Goal: Communication & Community: Answer question/provide support

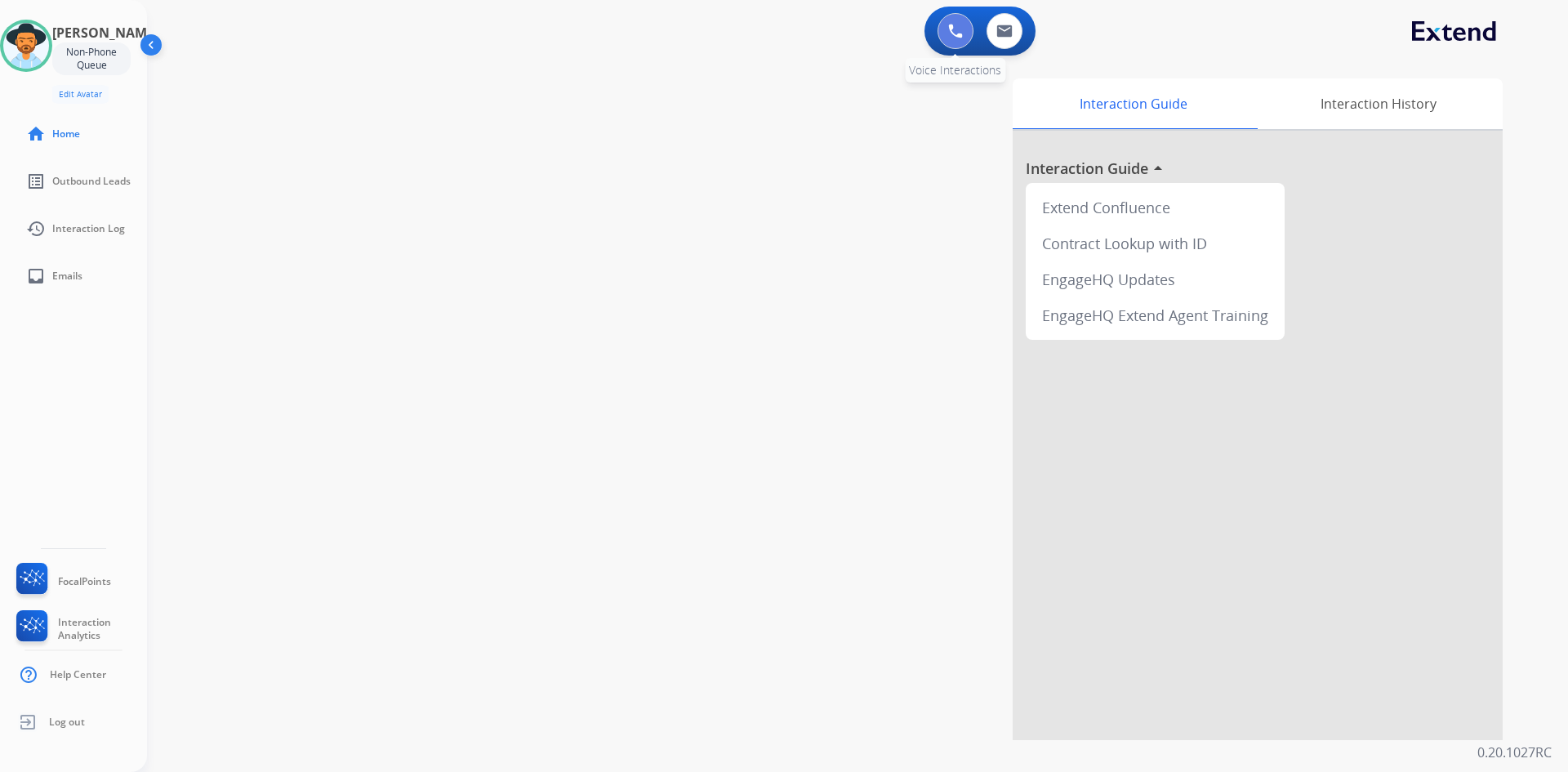
click at [947, 26] on button at bounding box center [955, 30] width 36 height 36
click at [950, 26] on img at bounding box center [956, 31] width 15 height 15
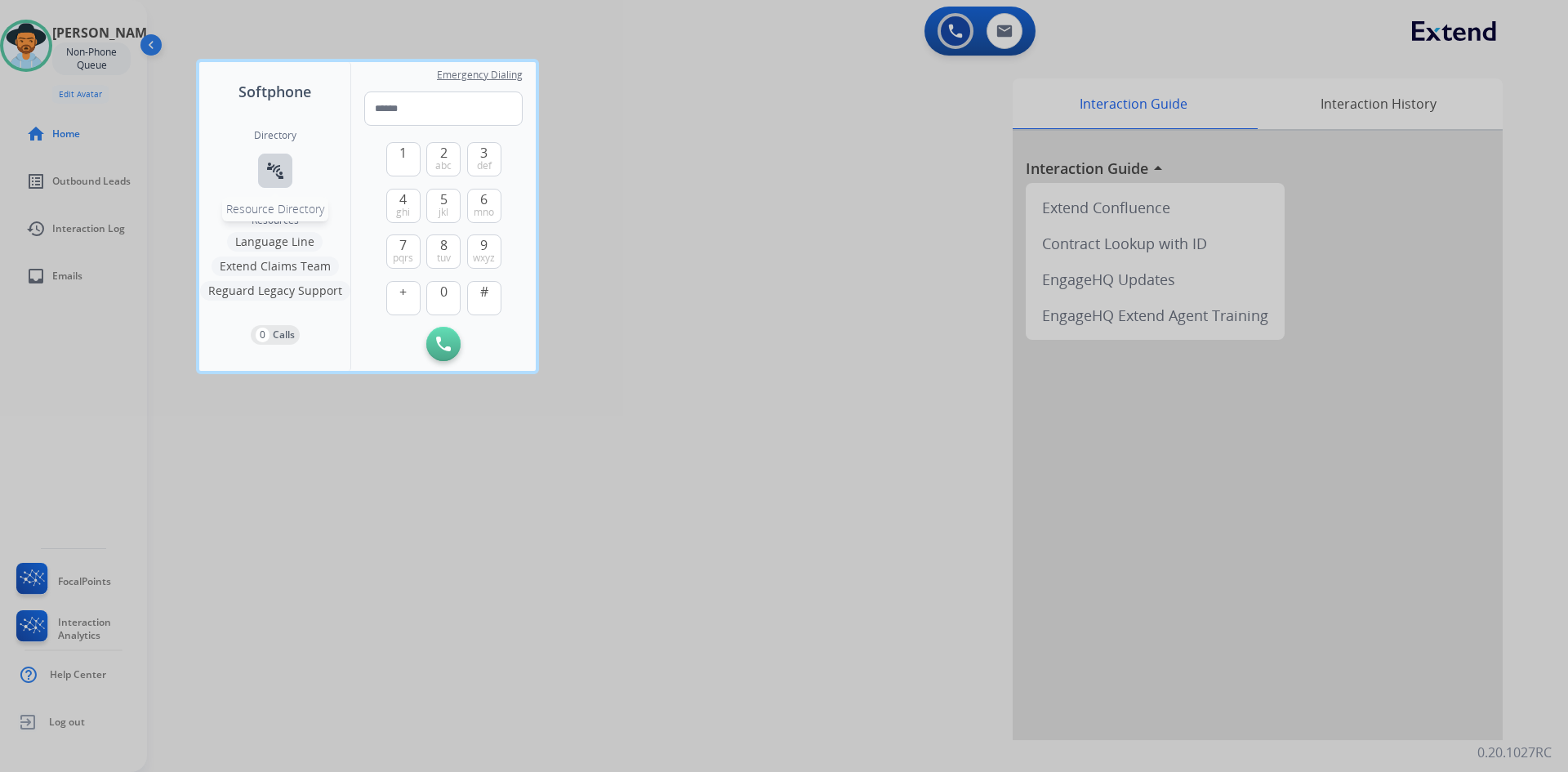
click at [276, 175] on mat-icon "connect_without_contact" at bounding box center [275, 170] width 19 height 19
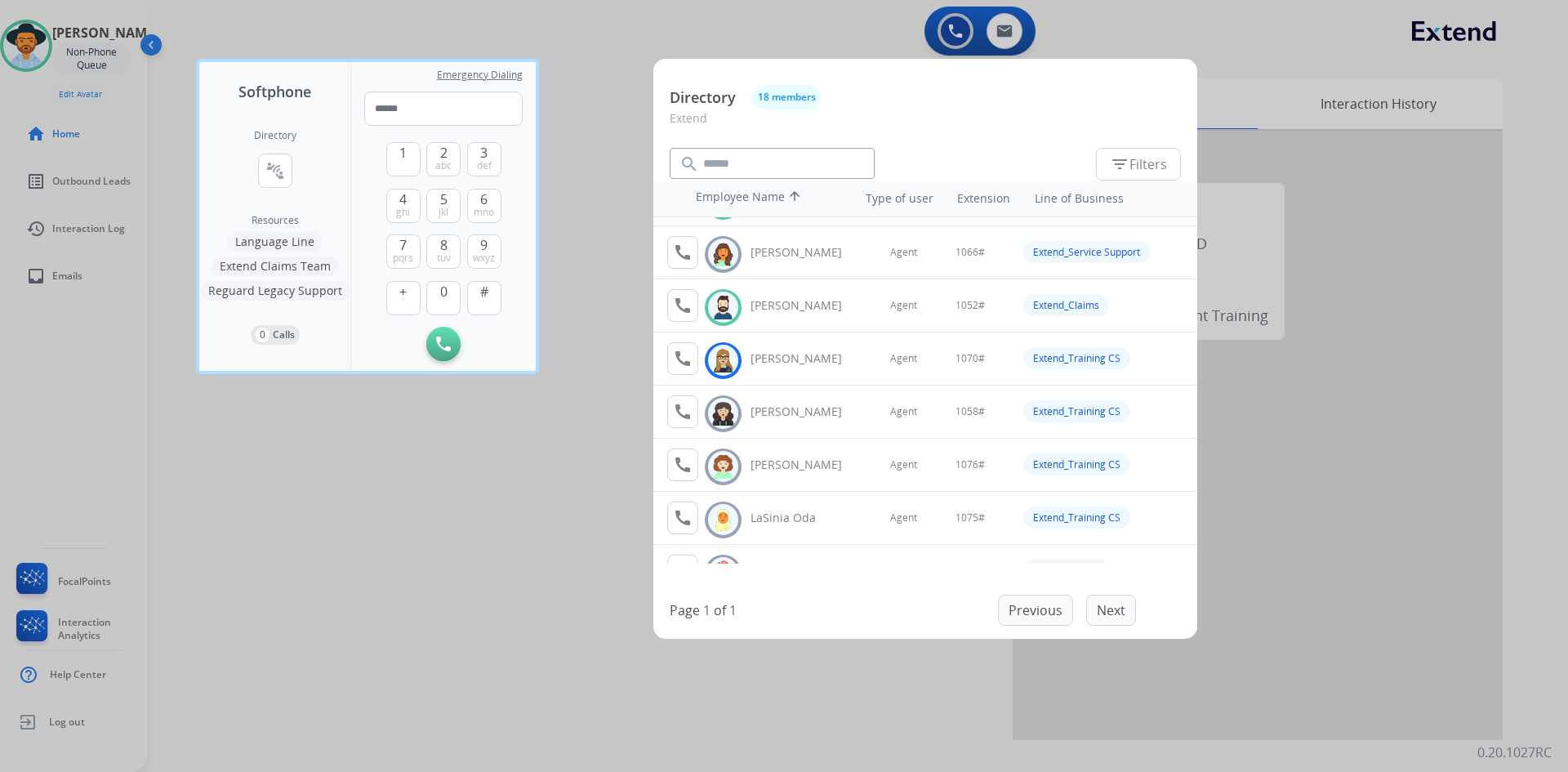
scroll to position [245, 0]
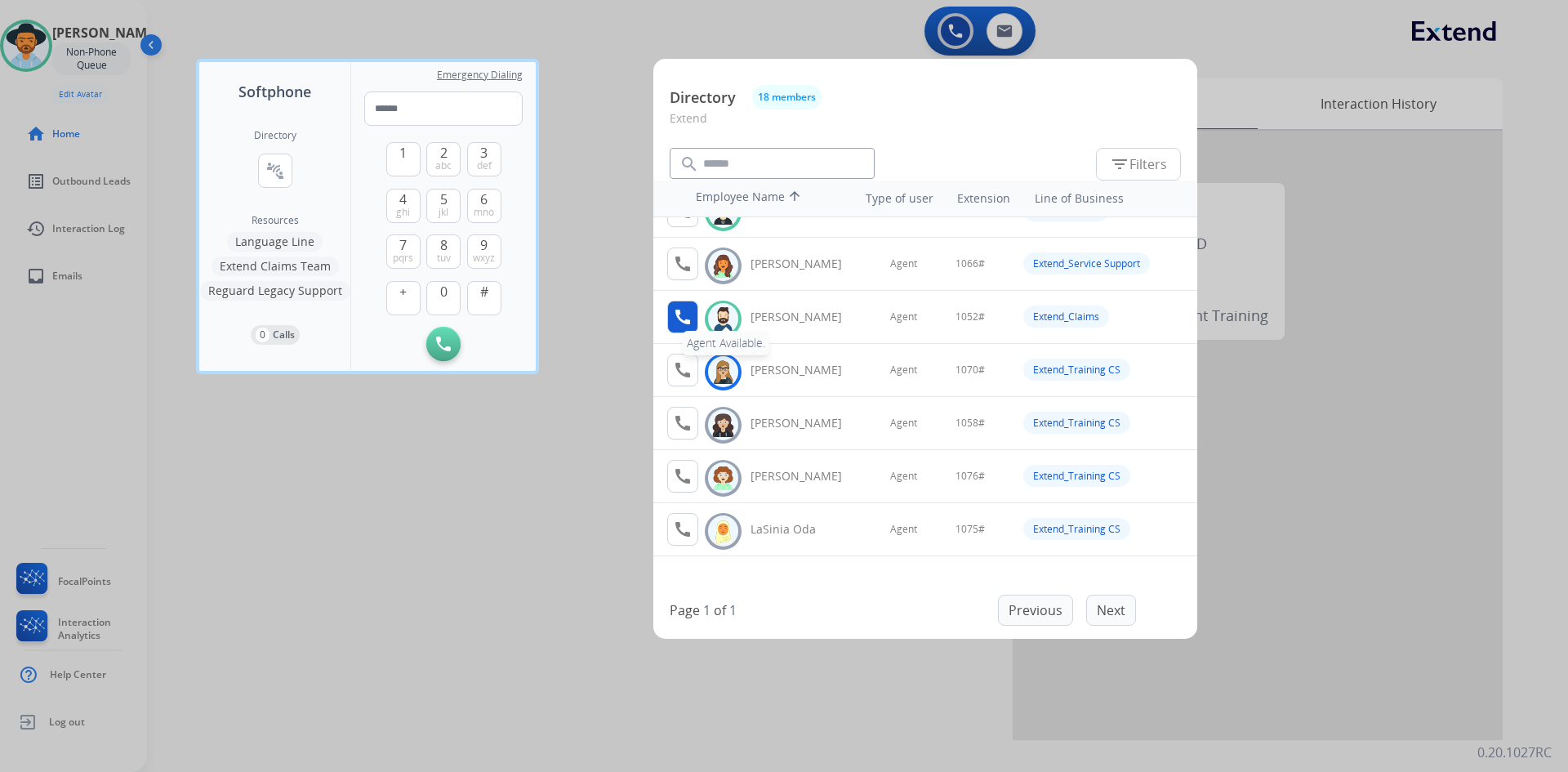
click at [683, 319] on mat-icon "call" at bounding box center [682, 317] width 19 height 19
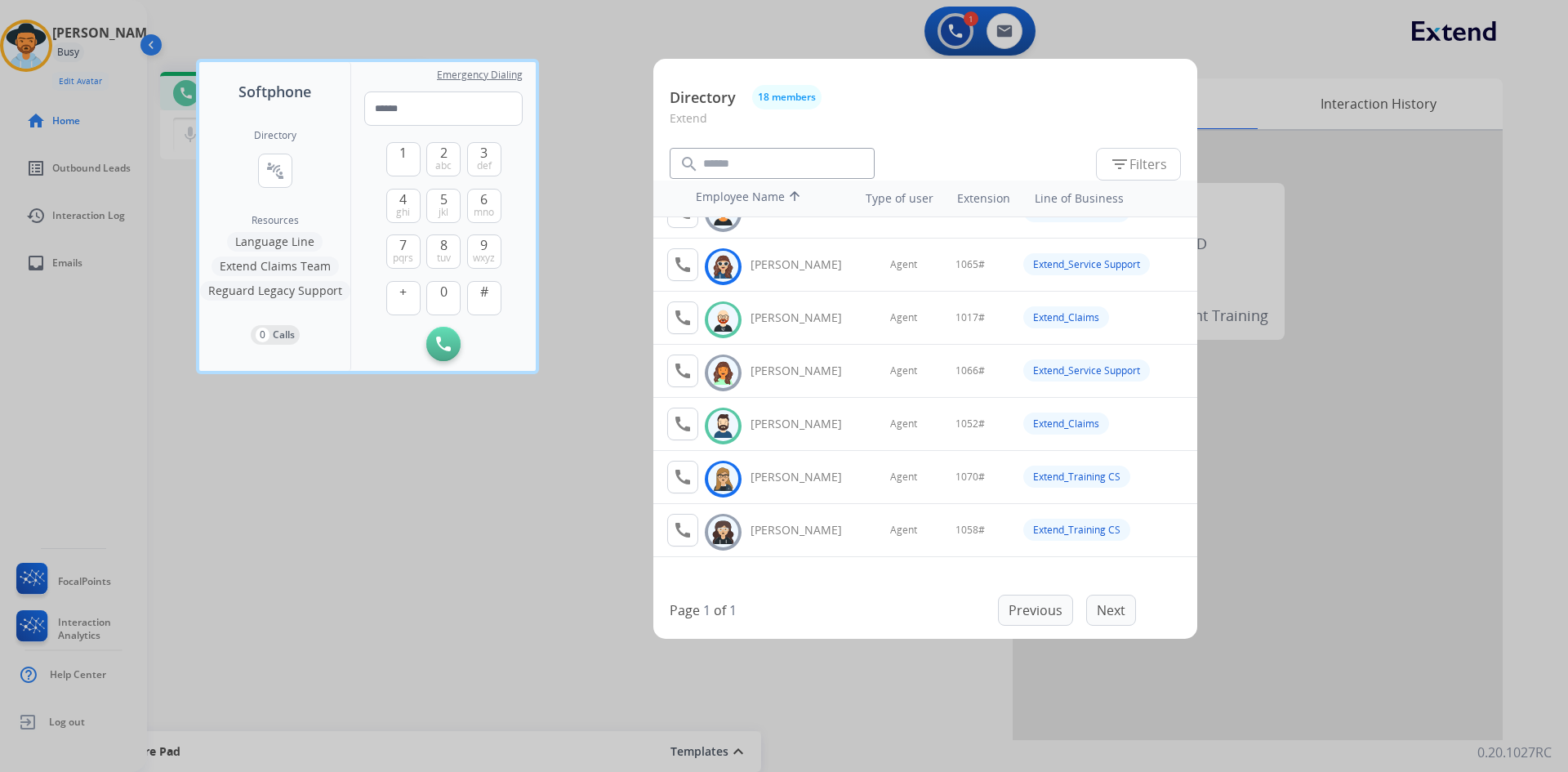
scroll to position [163, 0]
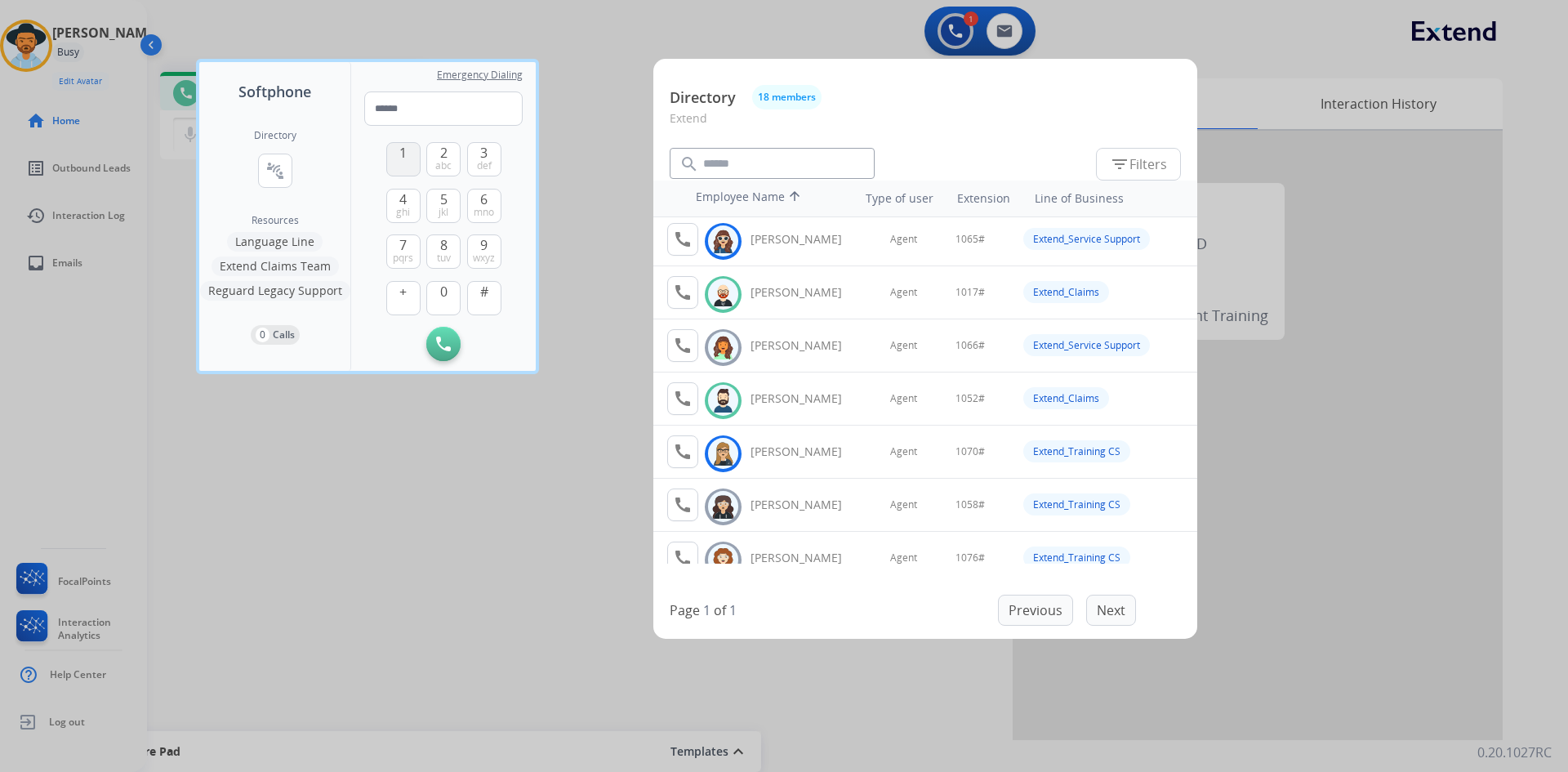
click at [396, 160] on button "1" at bounding box center [403, 160] width 35 height 35
click at [441, 292] on span "0" at bounding box center [444, 291] width 7 height 19
click at [444, 214] on span "jkl" at bounding box center [444, 213] width 10 height 13
click at [442, 161] on span "abc" at bounding box center [444, 166] width 16 height 13
click at [488, 291] on button "#" at bounding box center [485, 298] width 35 height 35
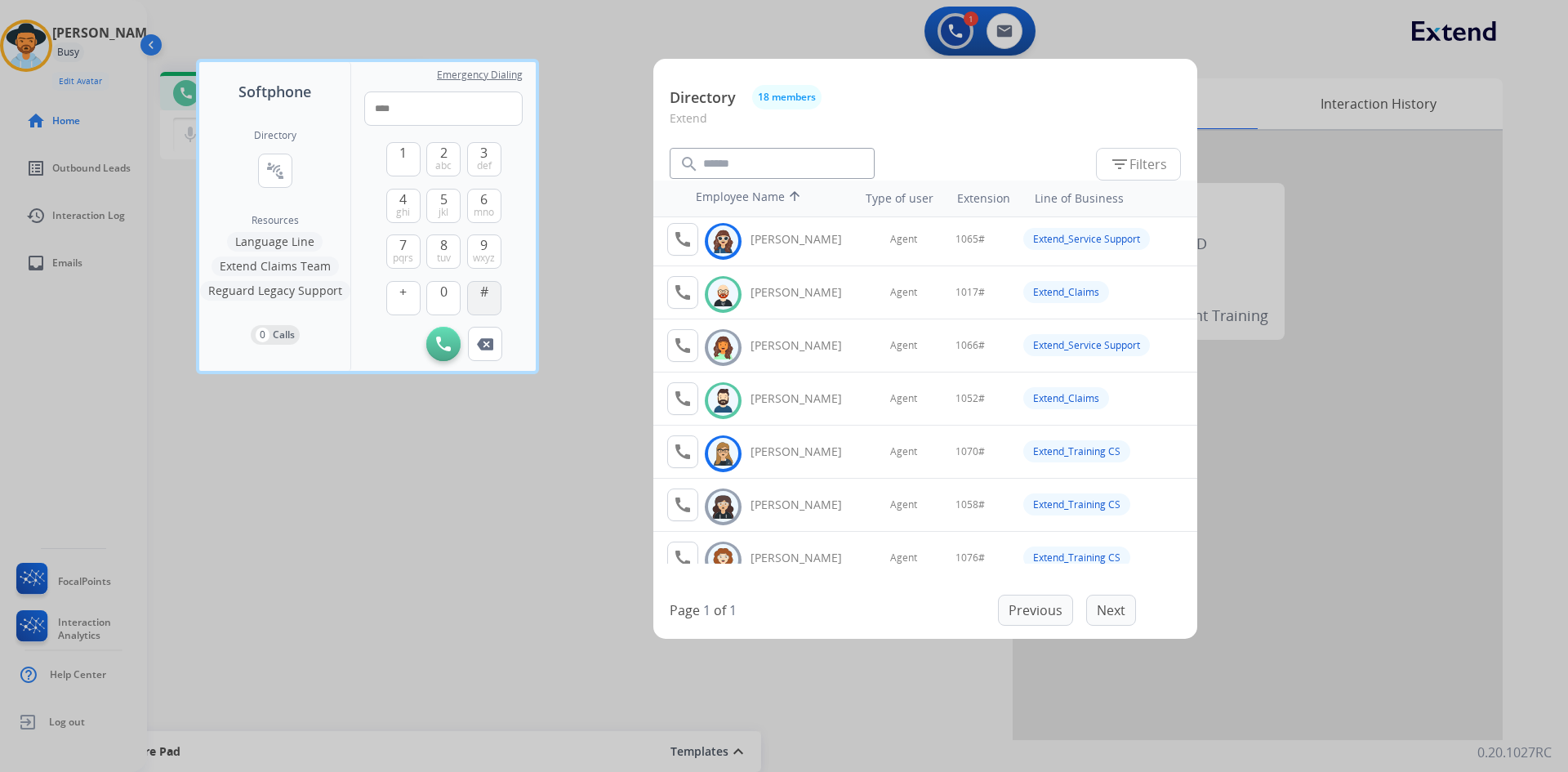
type input "*****"
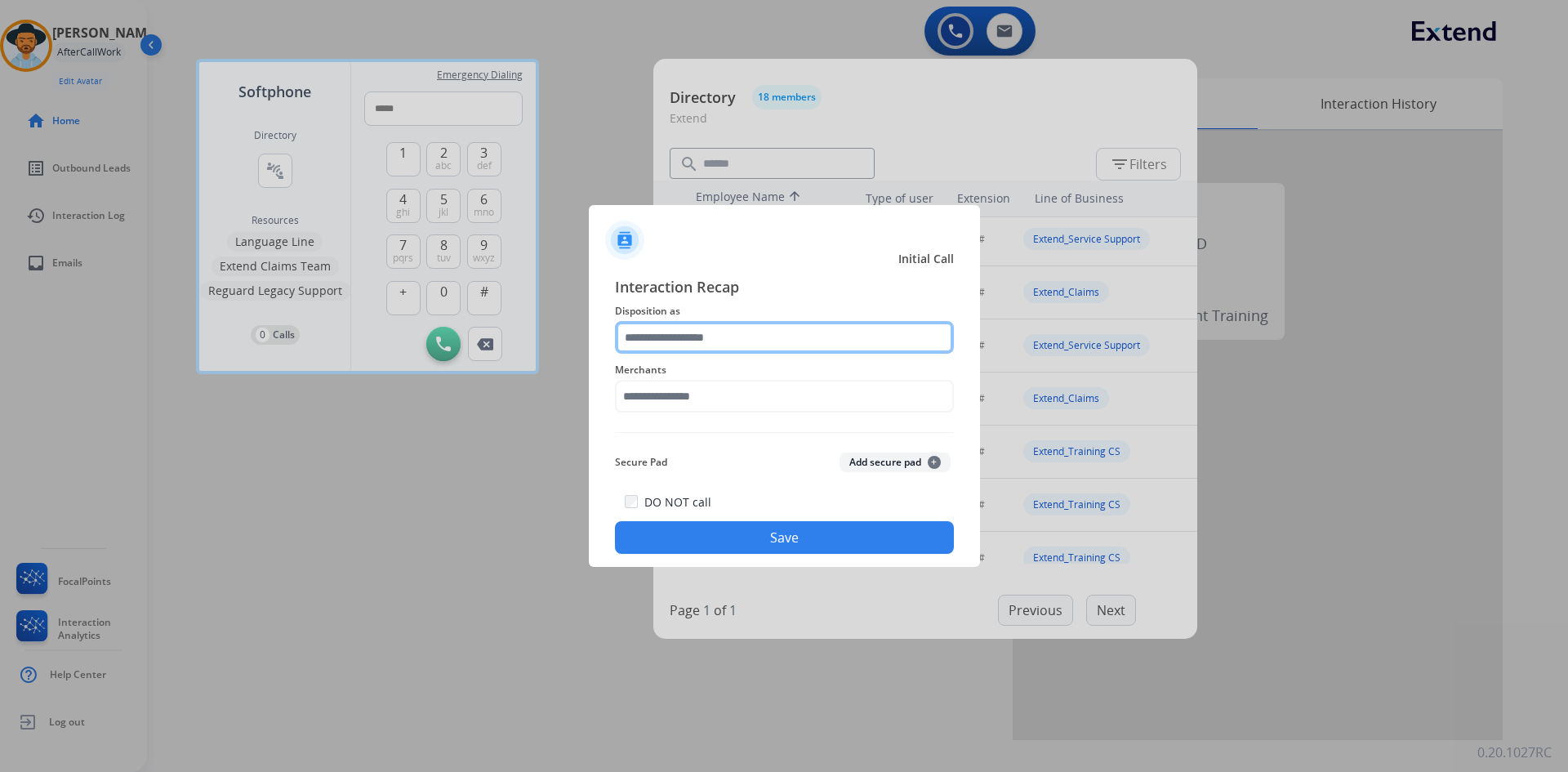
click at [774, 338] on input "text" at bounding box center [784, 338] width 339 height 33
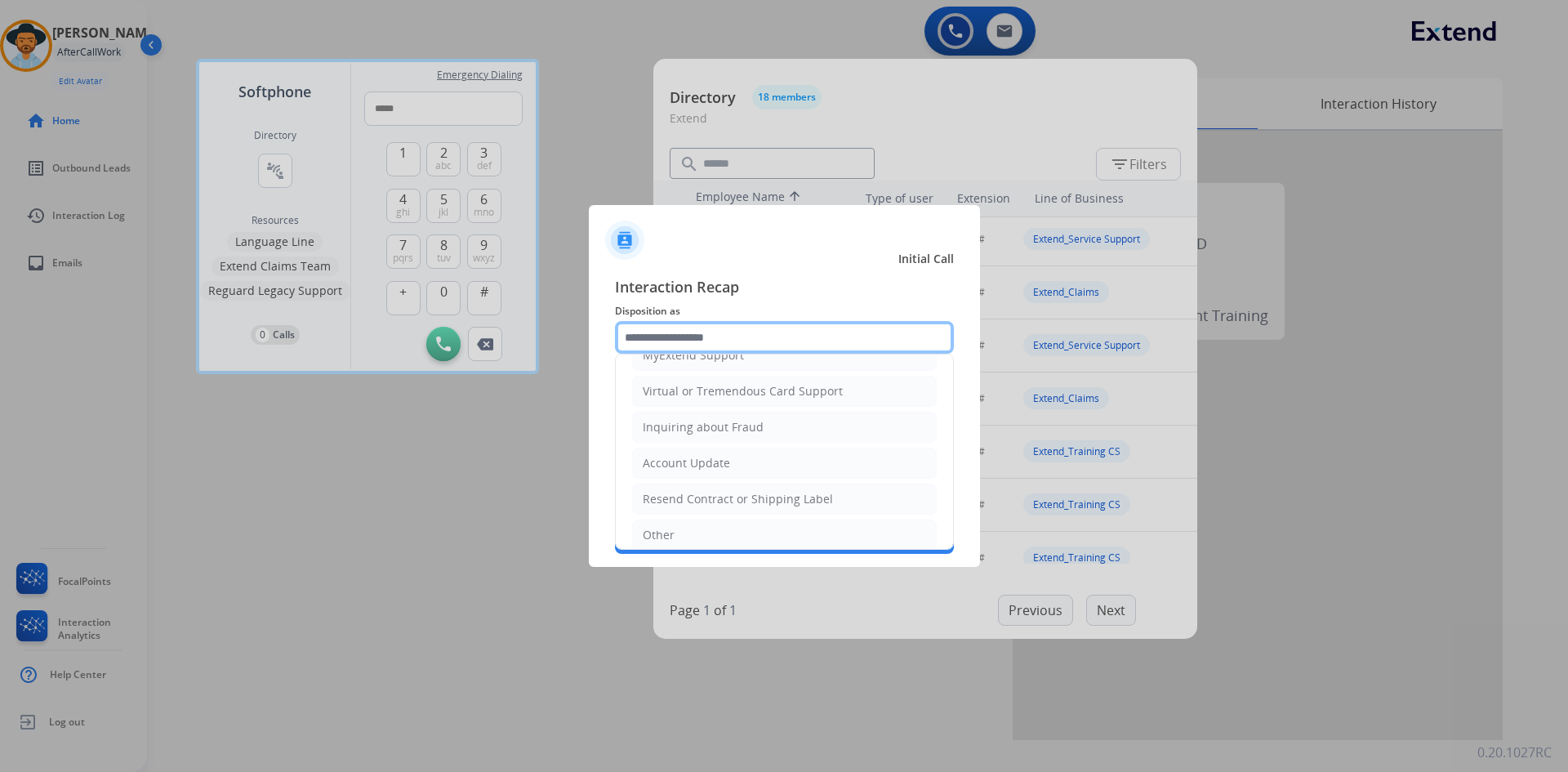
scroll to position [327, 0]
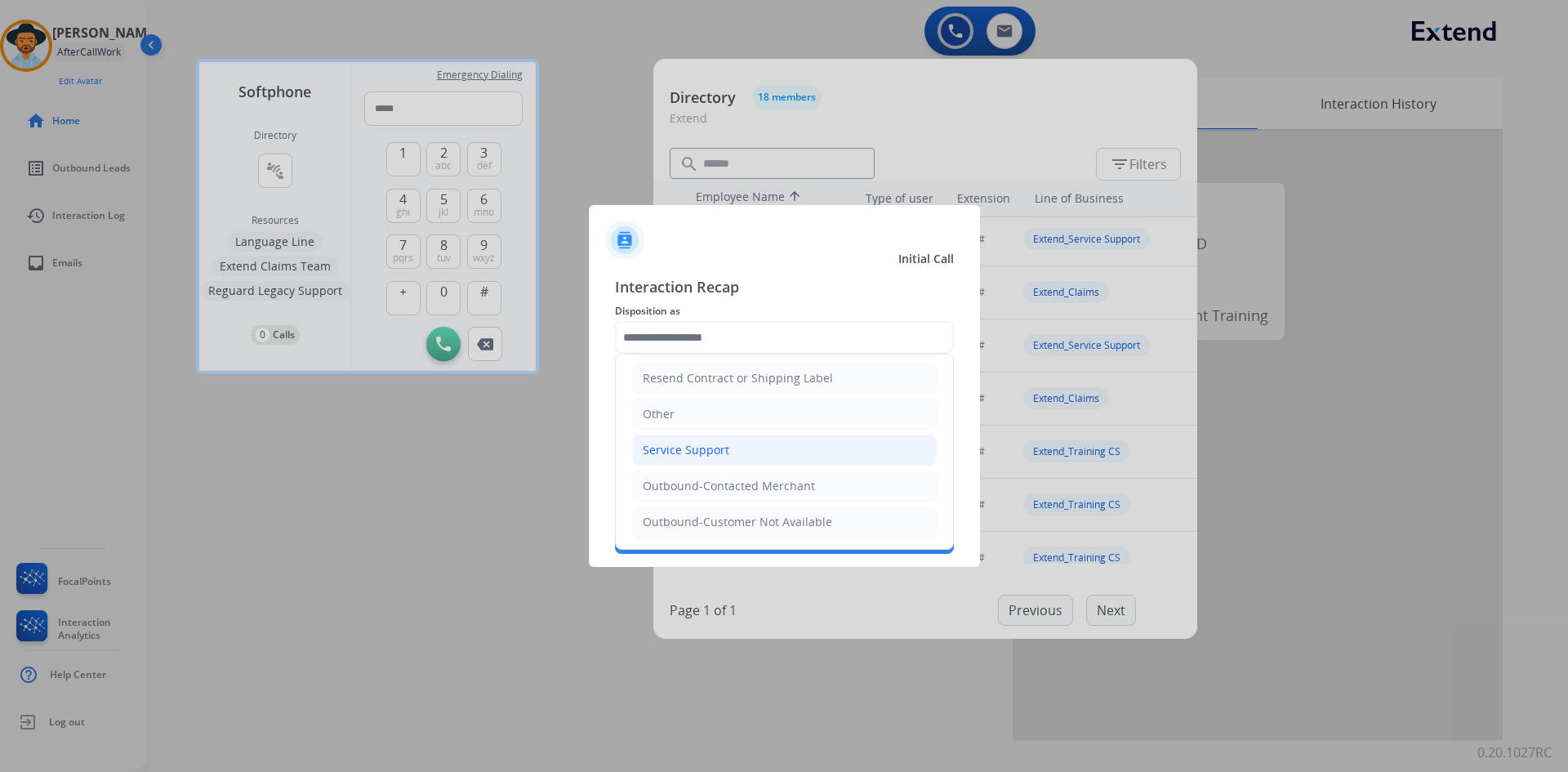
click at [711, 450] on div "Service Support" at bounding box center [685, 450] width 87 height 16
type input "**********"
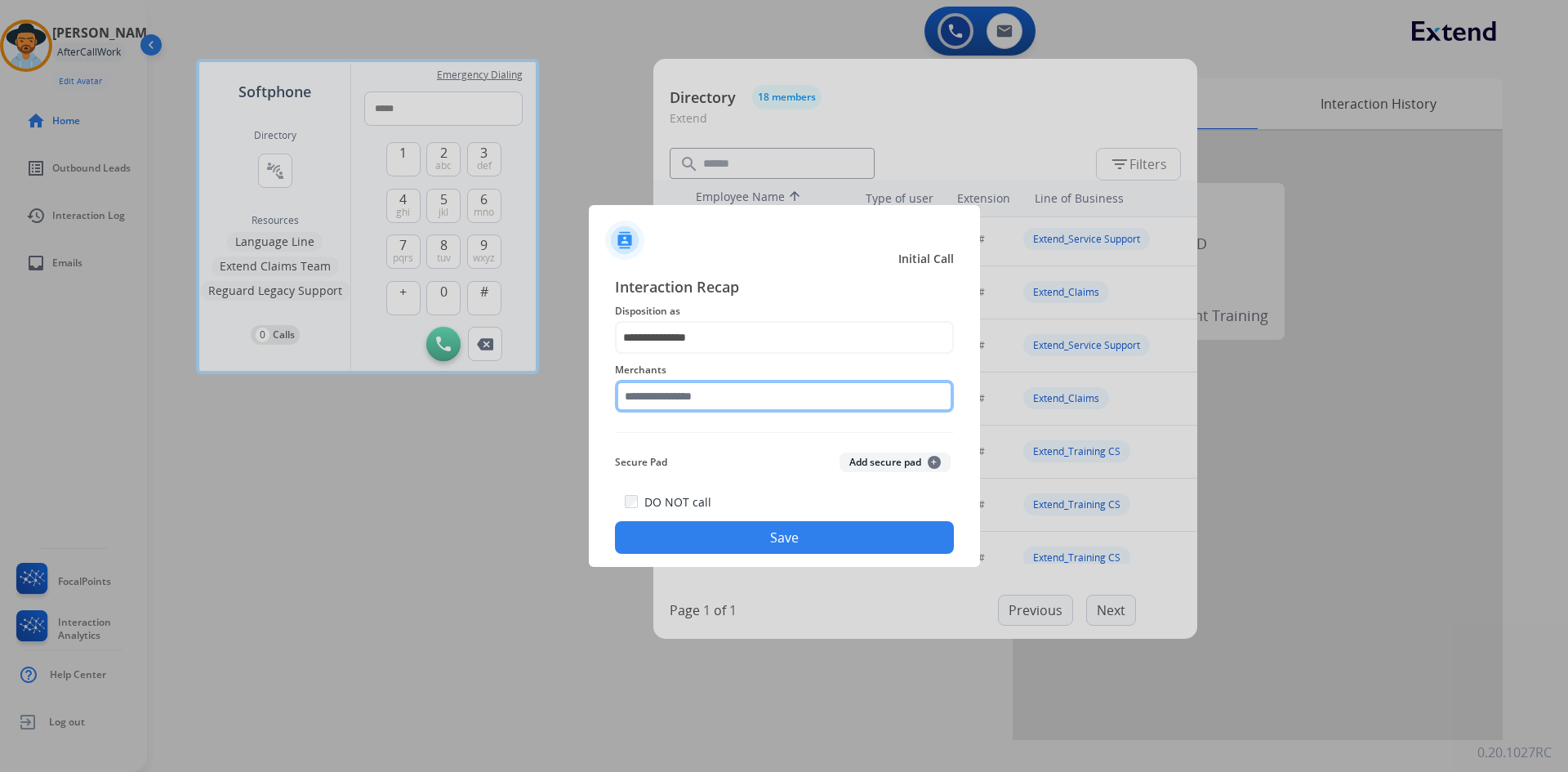
click at [755, 400] on input "text" at bounding box center [784, 396] width 339 height 33
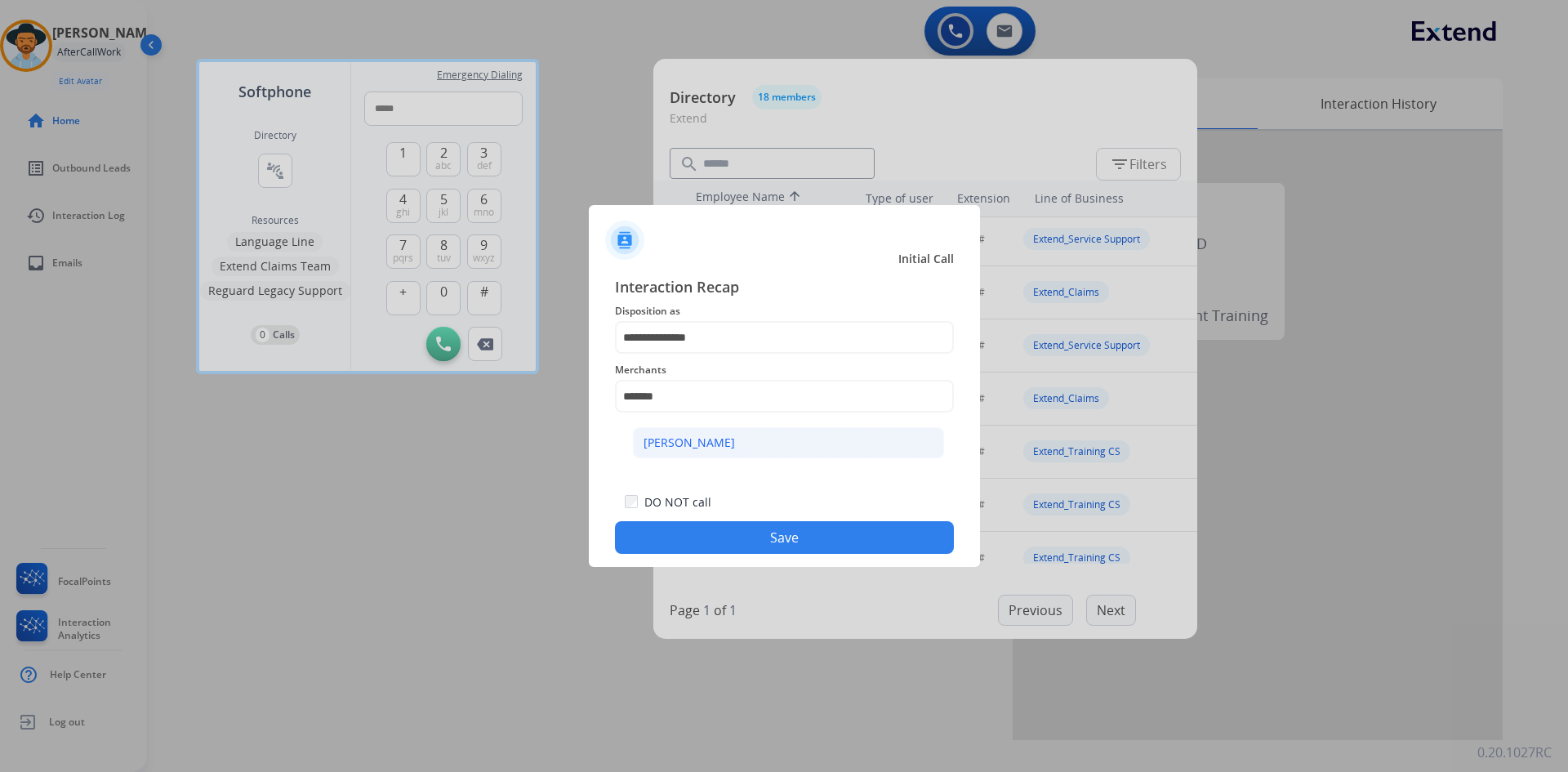
click at [735, 441] on li "Ashley - Reguard" at bounding box center [789, 443] width 311 height 31
type input "**********"
click at [783, 535] on button "Save" at bounding box center [784, 537] width 339 height 33
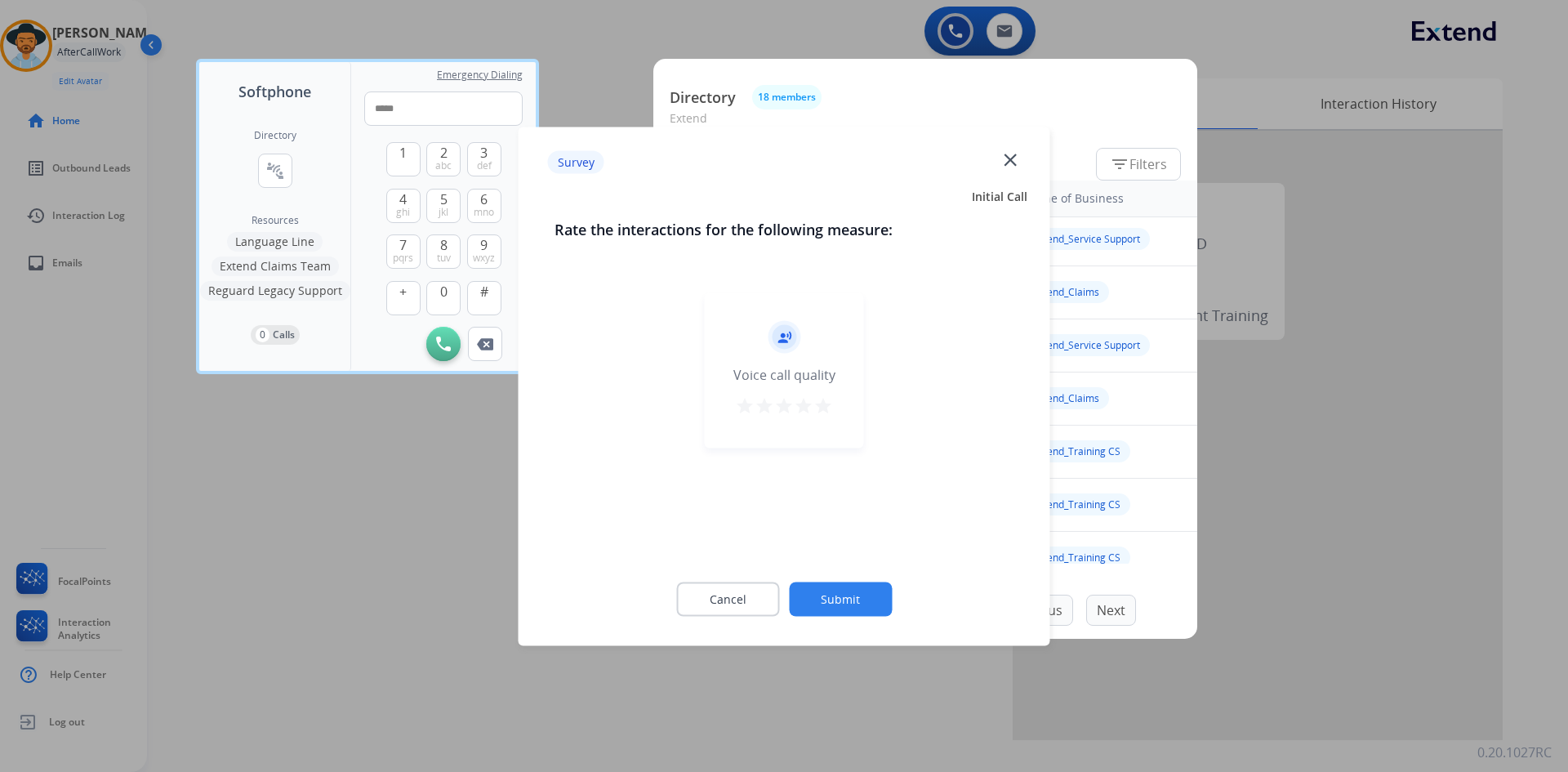
click at [779, 404] on mat-icon "star" at bounding box center [783, 404] width 19 height 19
click at [821, 598] on button "Submit" at bounding box center [841, 599] width 103 height 35
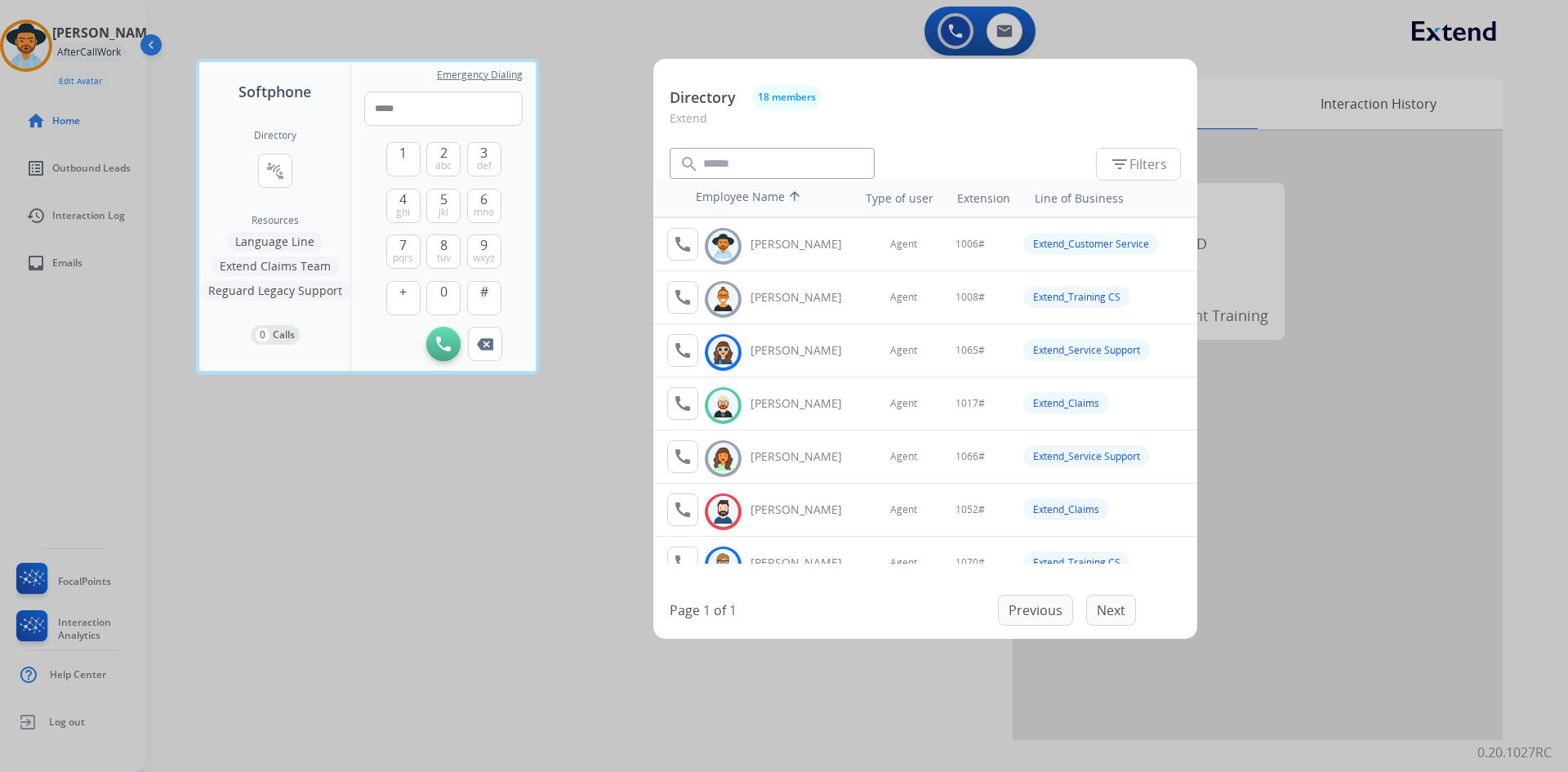
scroll to position [50, 0]
click at [254, 263] on button "Extend Claims Team" at bounding box center [276, 266] width 128 height 19
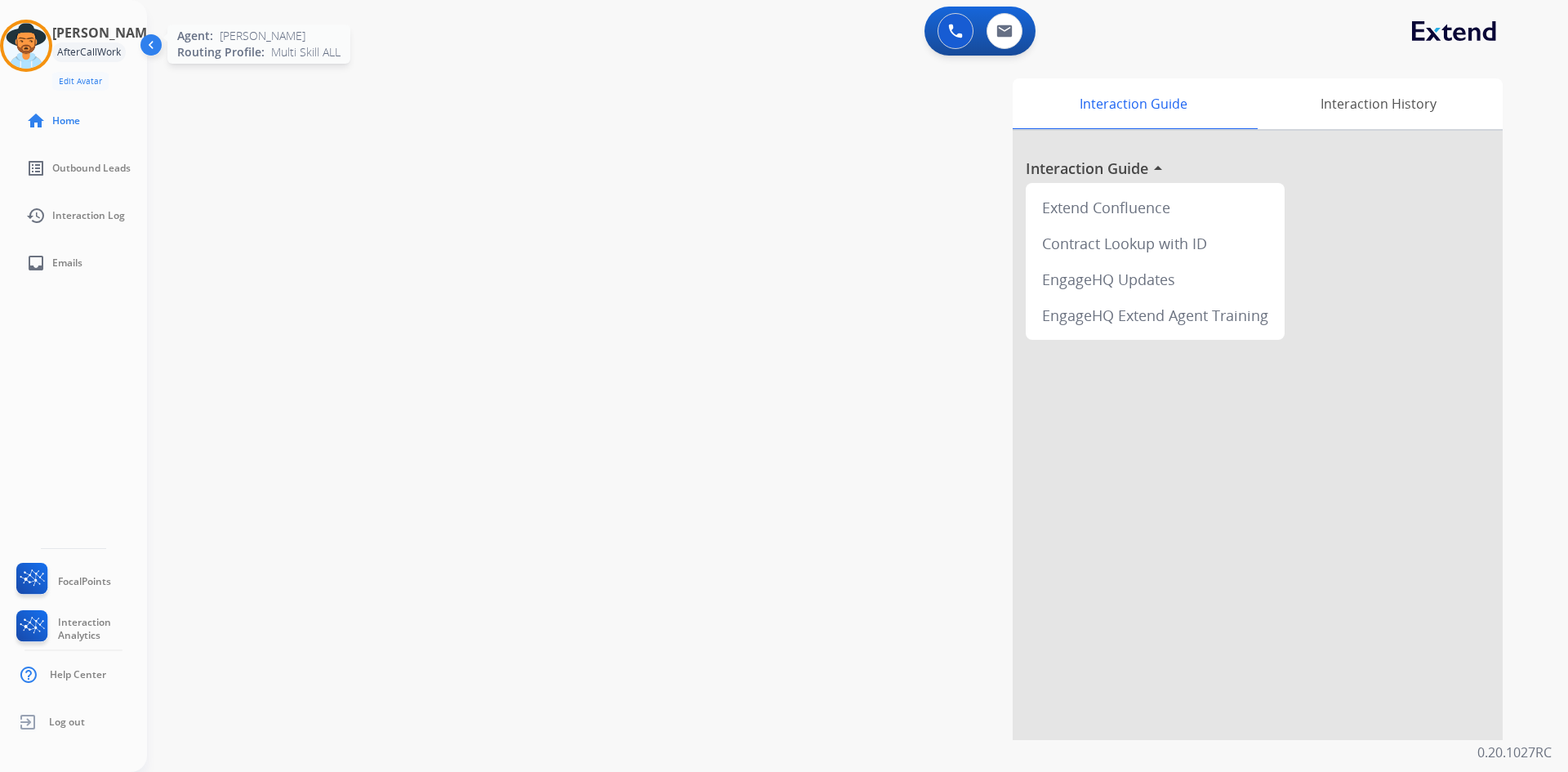
click at [49, 58] on img at bounding box center [26, 46] width 46 height 46
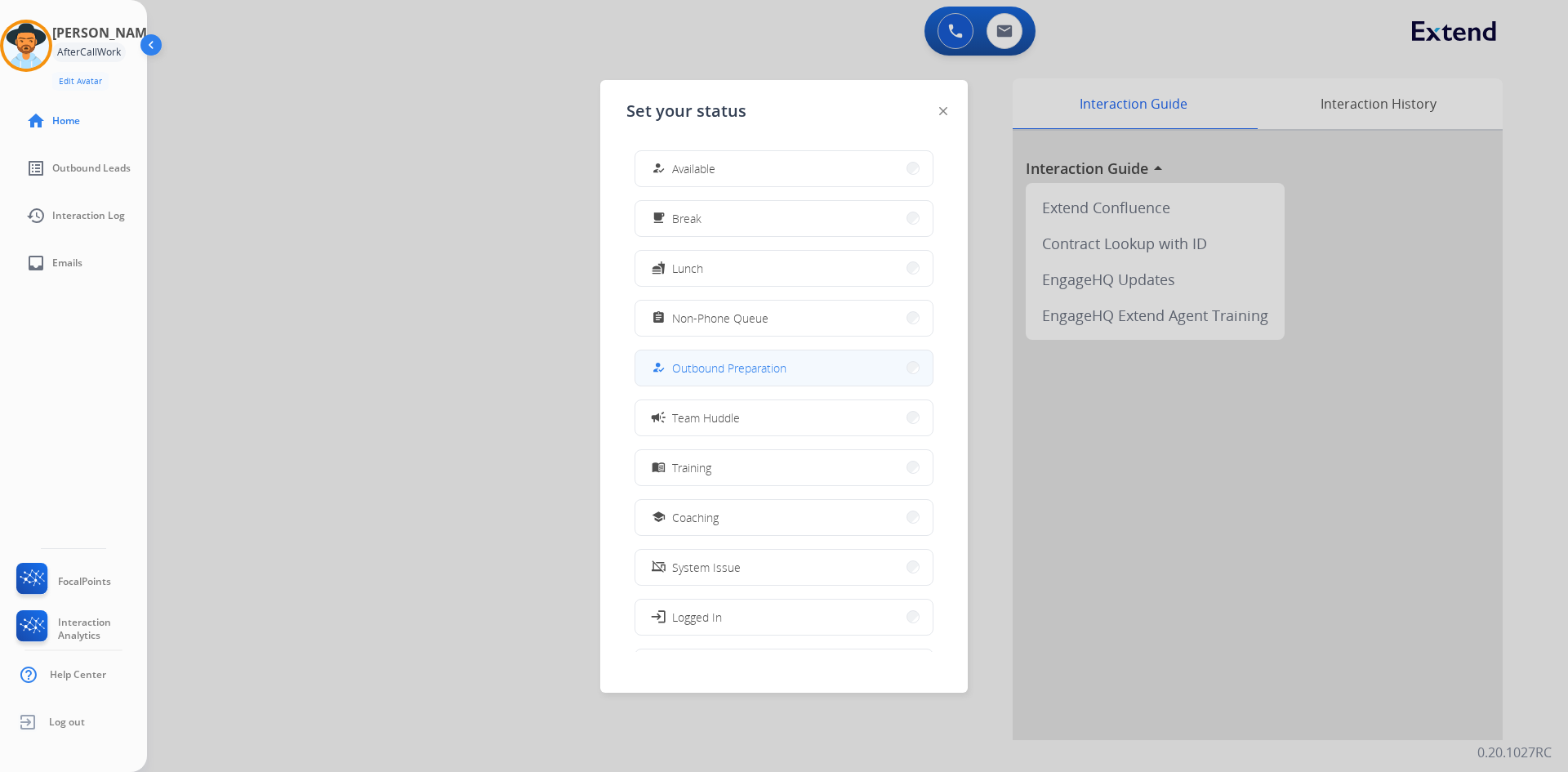
click at [801, 369] on button "how_to_reg Outbound Preparation" at bounding box center [784, 368] width 298 height 35
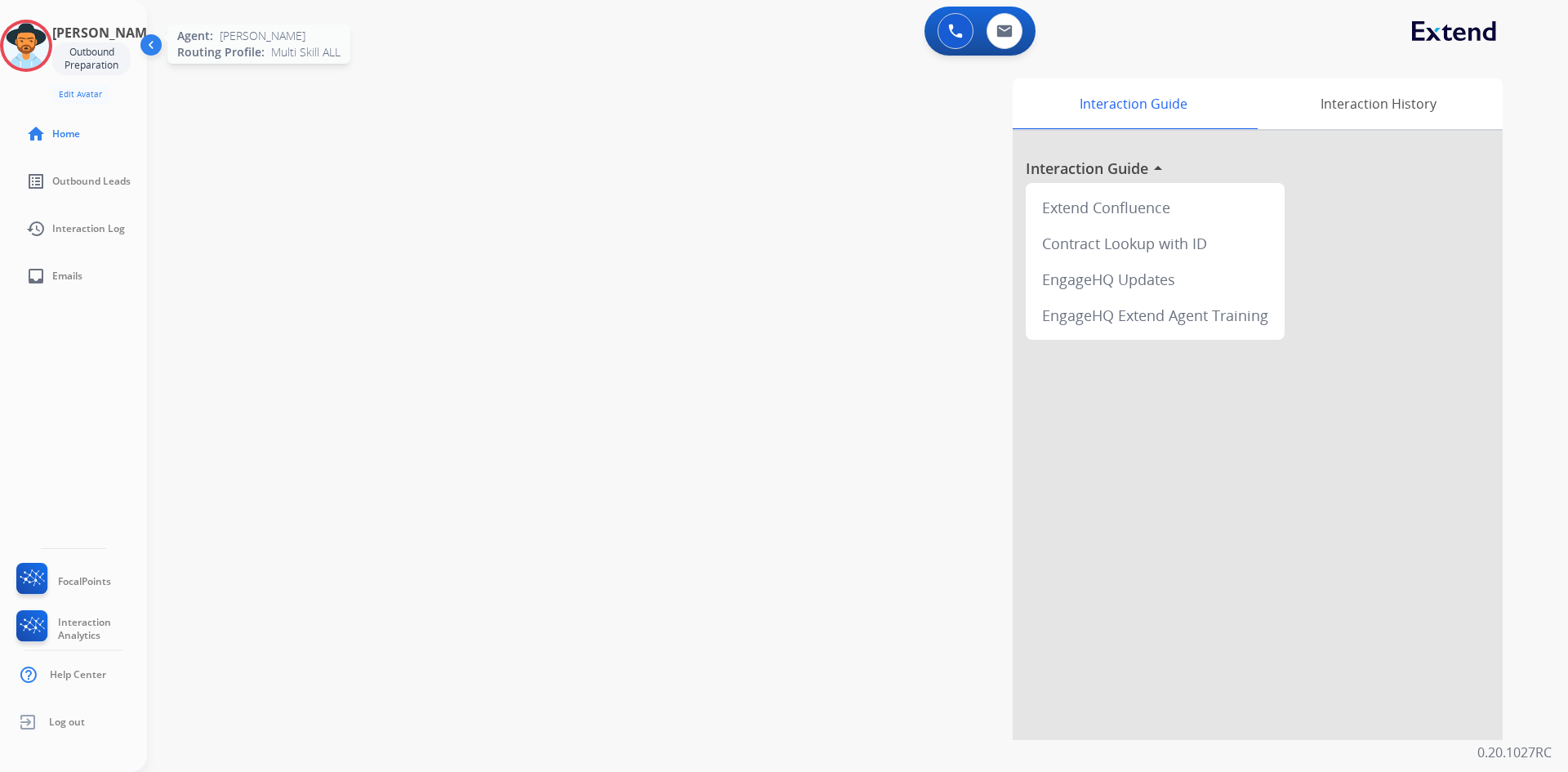
click at [36, 40] on img at bounding box center [26, 46] width 46 height 46
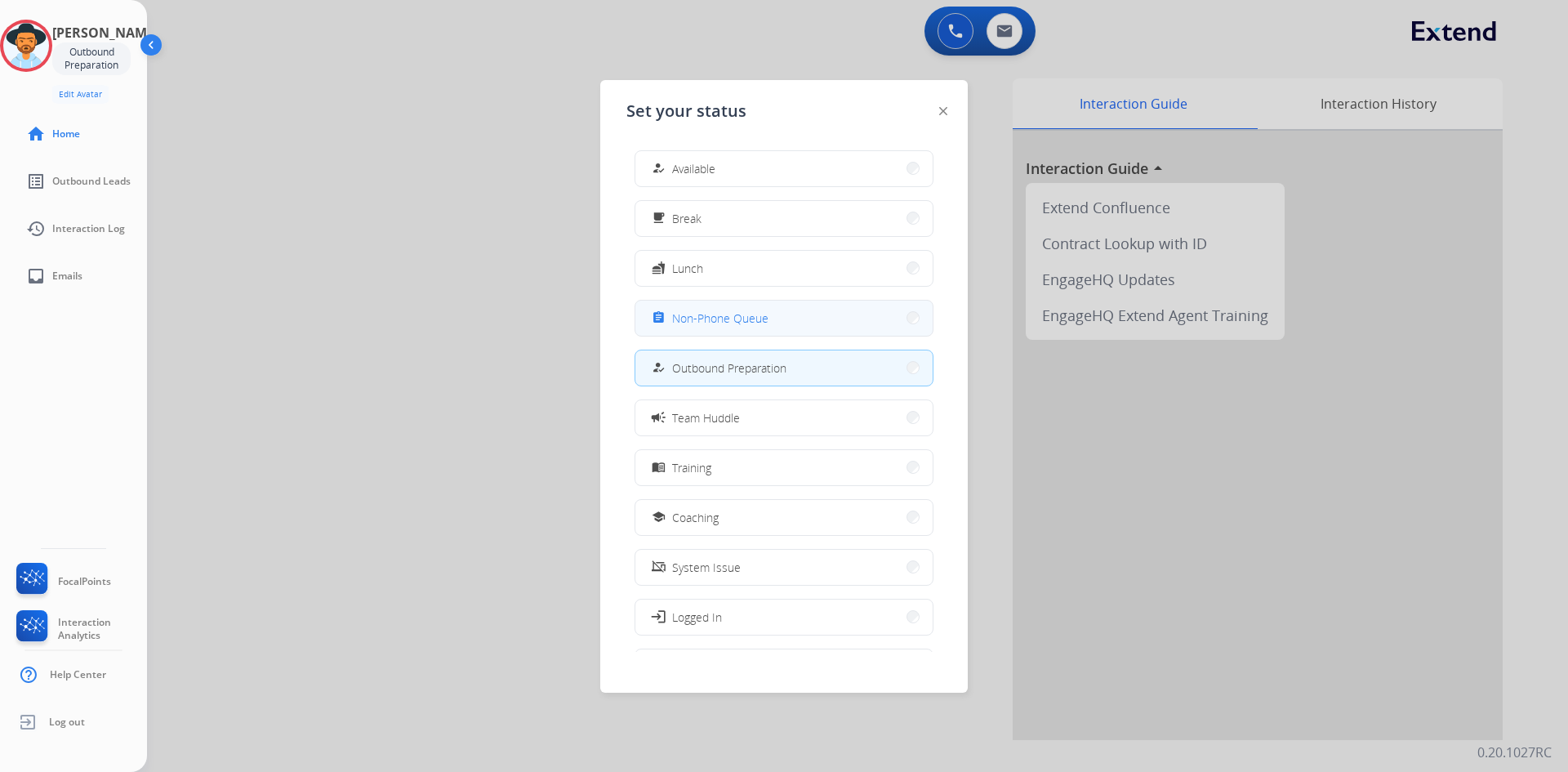
click at [686, 323] on span "Non-Phone Queue" at bounding box center [721, 318] width 97 height 17
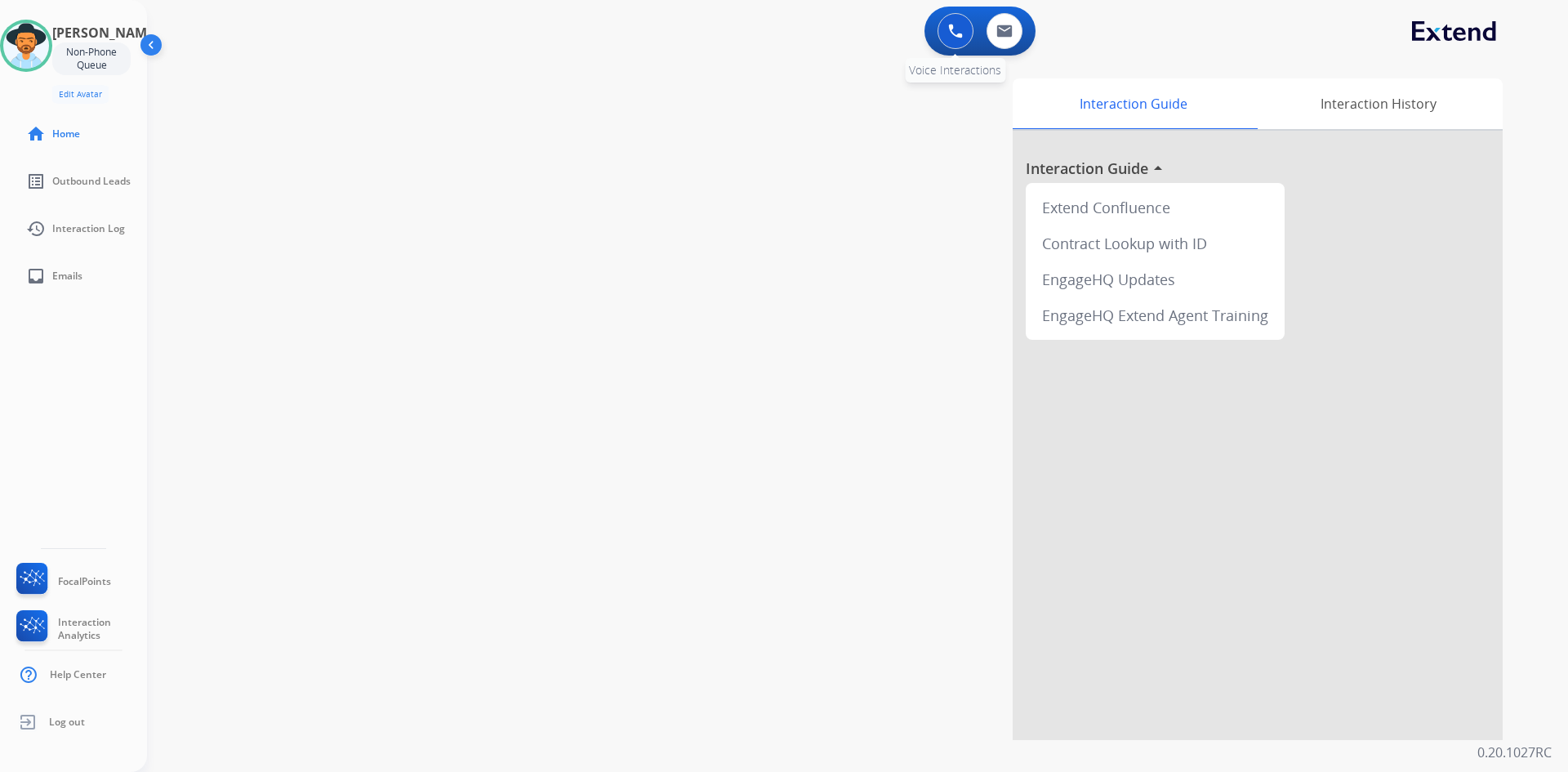
click at [942, 37] on button at bounding box center [955, 30] width 36 height 36
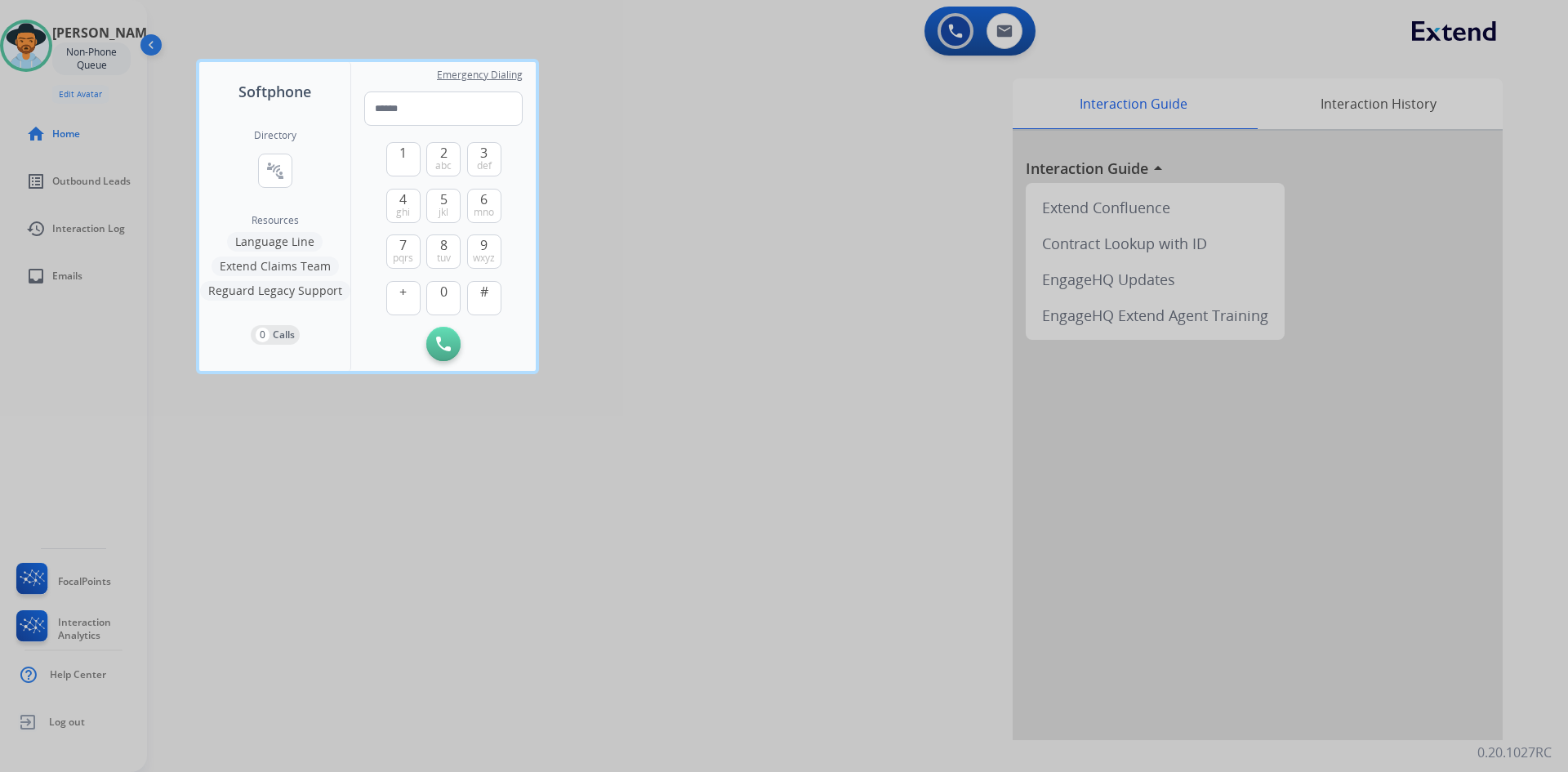
click at [277, 268] on button "Extend Claims Team" at bounding box center [276, 266] width 128 height 19
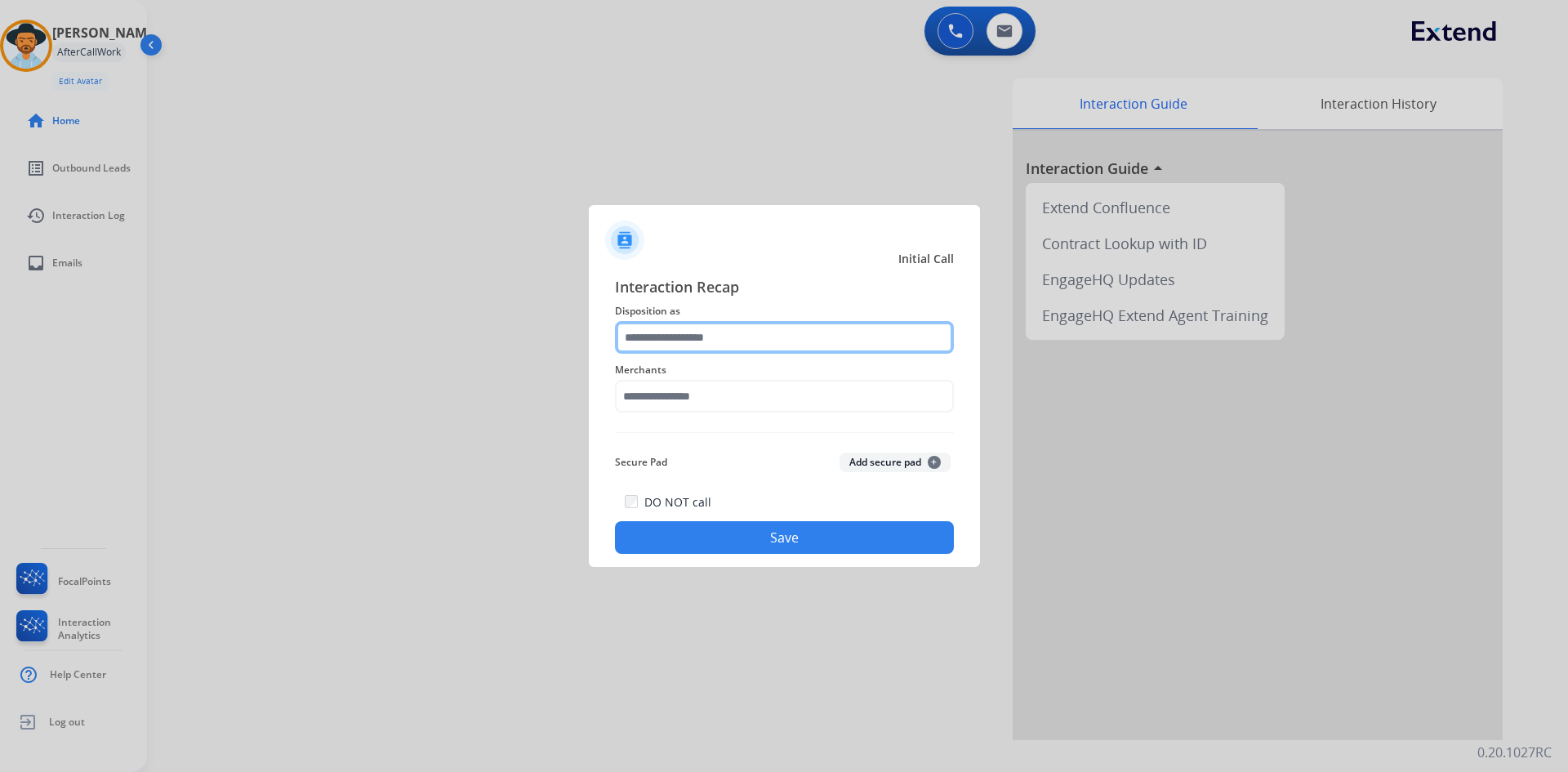
click at [762, 338] on input "text" at bounding box center [784, 338] width 339 height 33
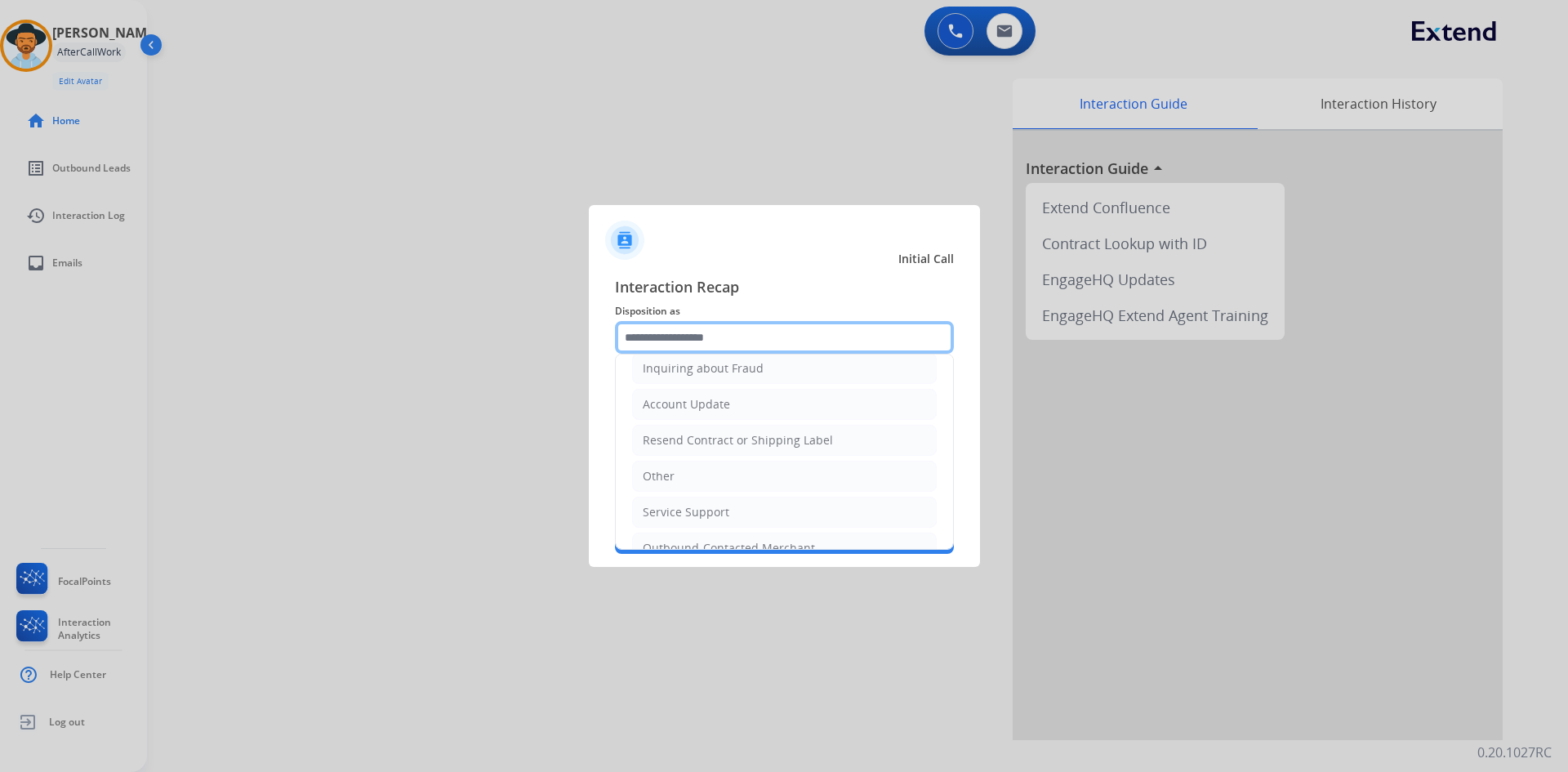
scroll to position [327, 0]
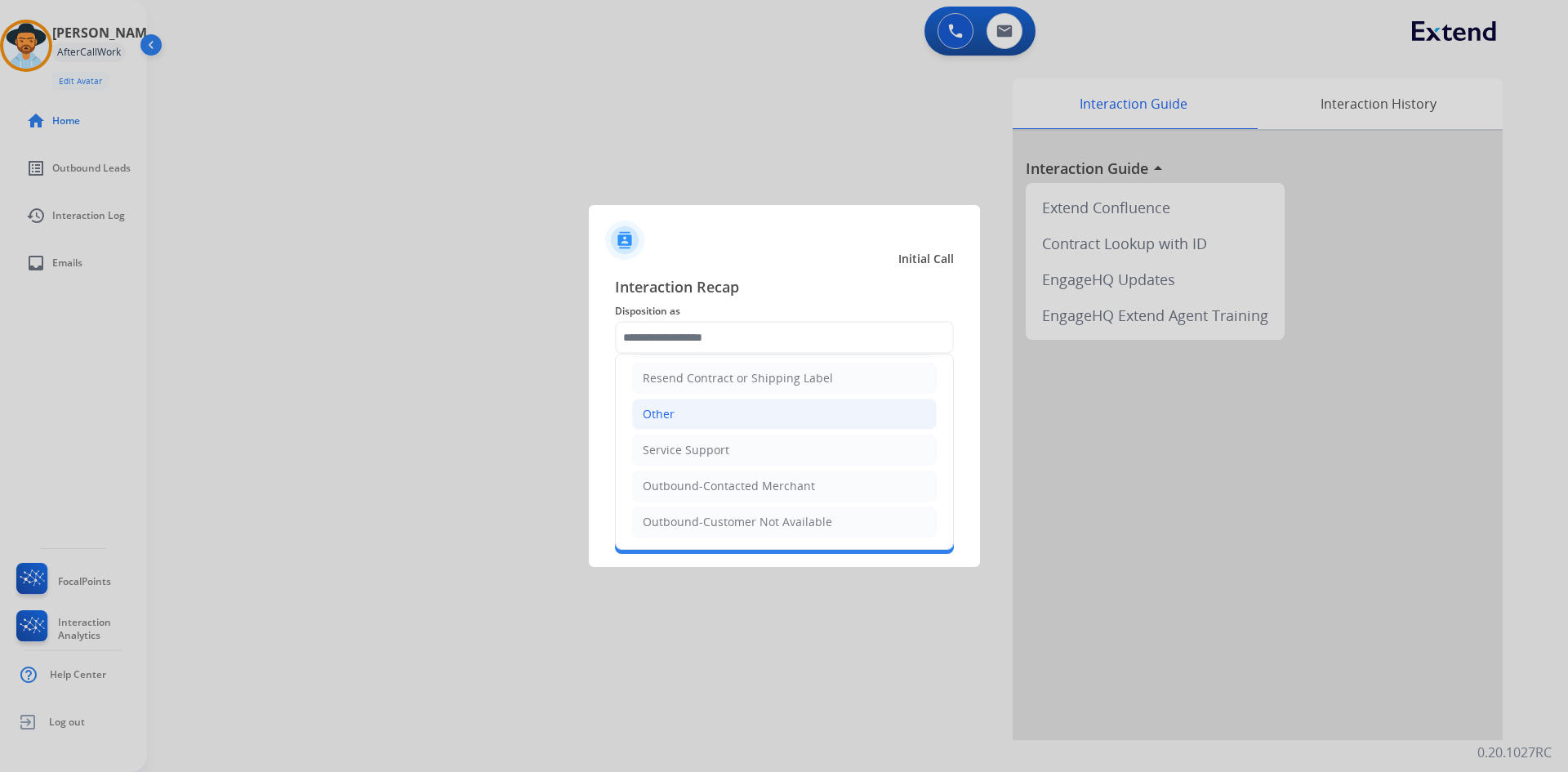
click at [694, 416] on li "Other" at bounding box center [785, 414] width 305 height 31
type input "*****"
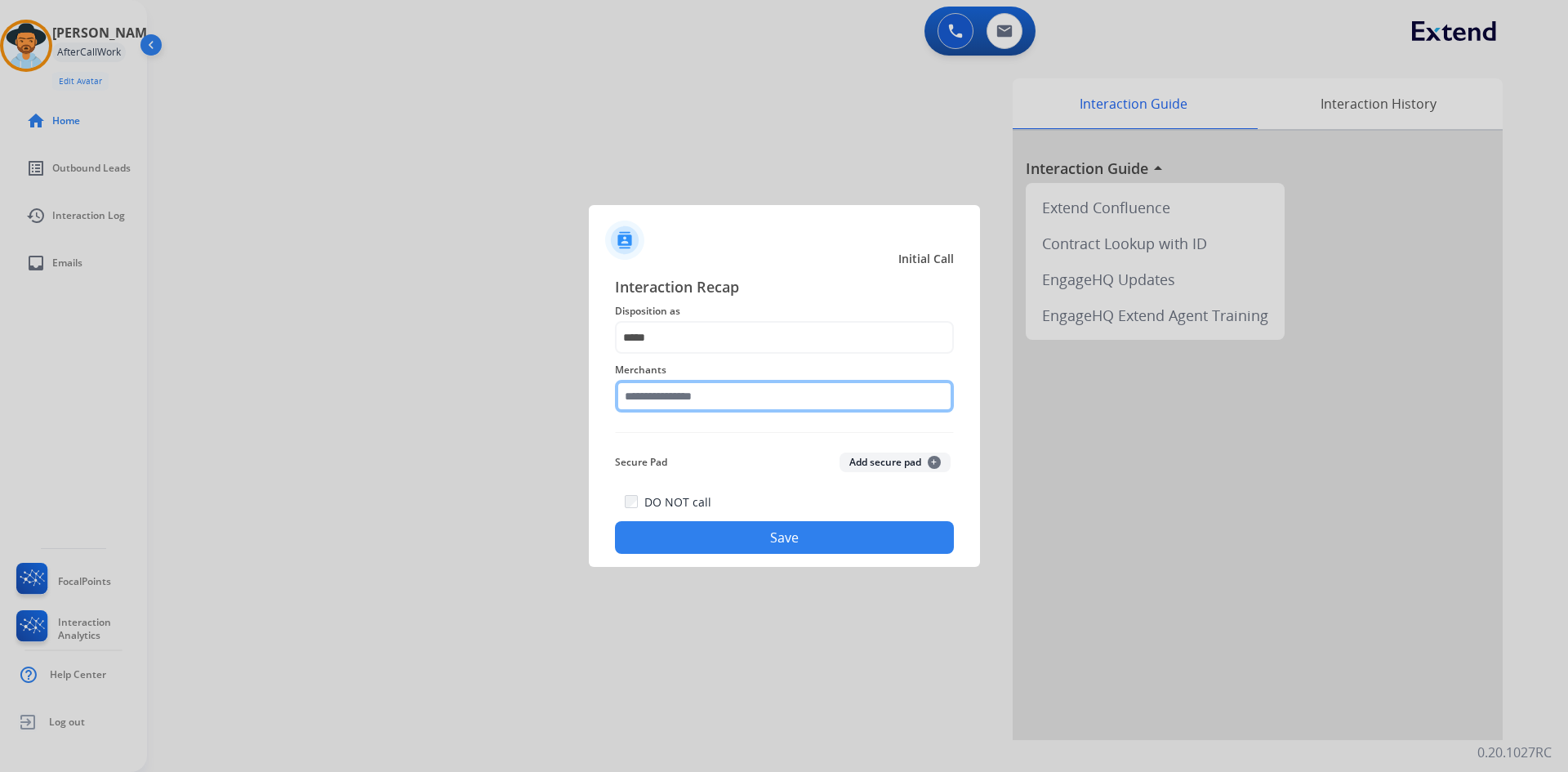
click at [688, 391] on input "text" at bounding box center [784, 396] width 339 height 33
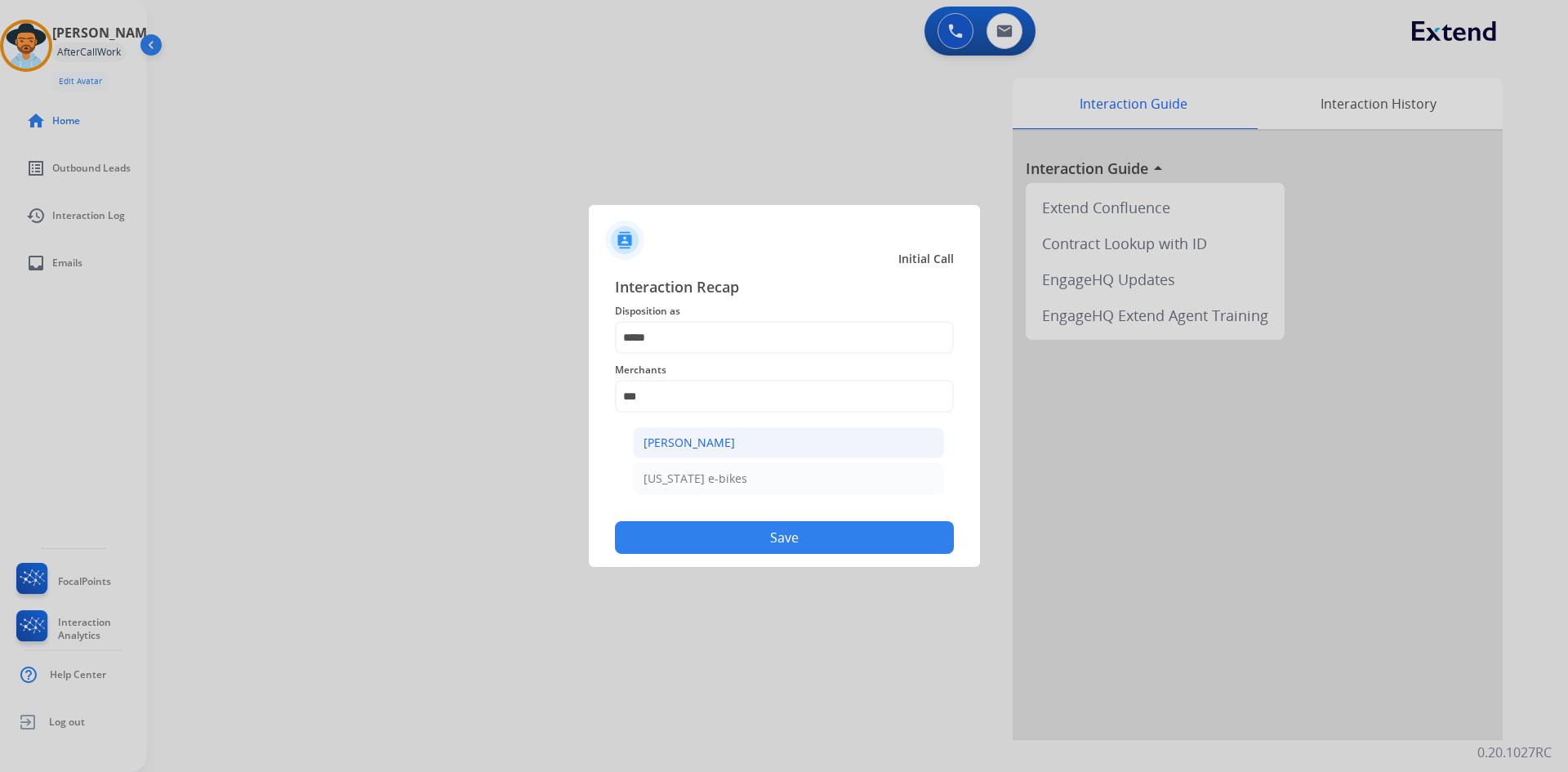
click at [709, 450] on div "Ashley - Reguard" at bounding box center [689, 443] width 91 height 16
type input "**********"
click at [798, 526] on button "Save" at bounding box center [784, 537] width 339 height 33
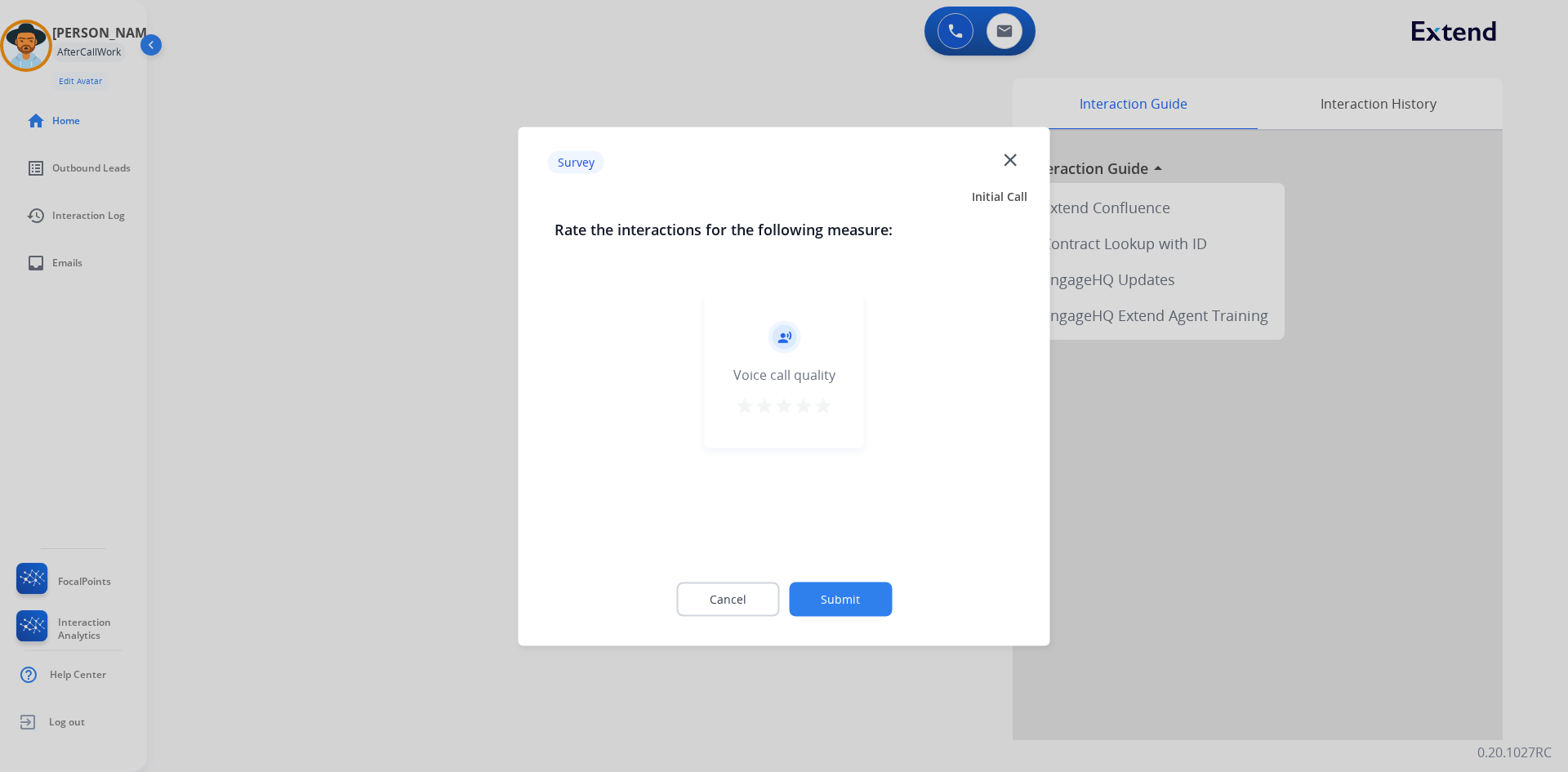
click at [828, 407] on mat-icon "star" at bounding box center [822, 404] width 19 height 19
click at [843, 585] on button "Submit" at bounding box center [841, 599] width 103 height 35
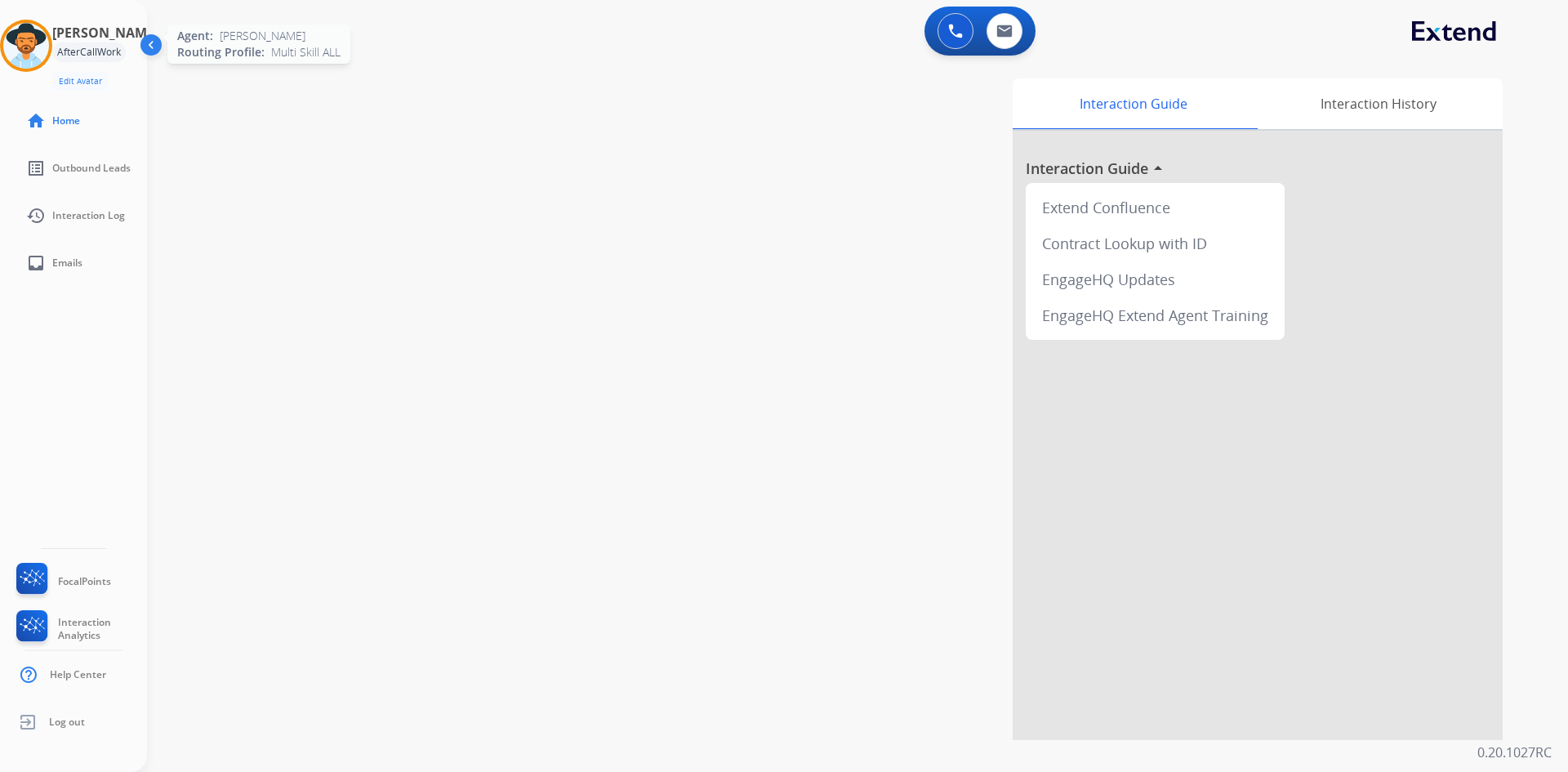
click at [23, 41] on img at bounding box center [26, 46] width 46 height 46
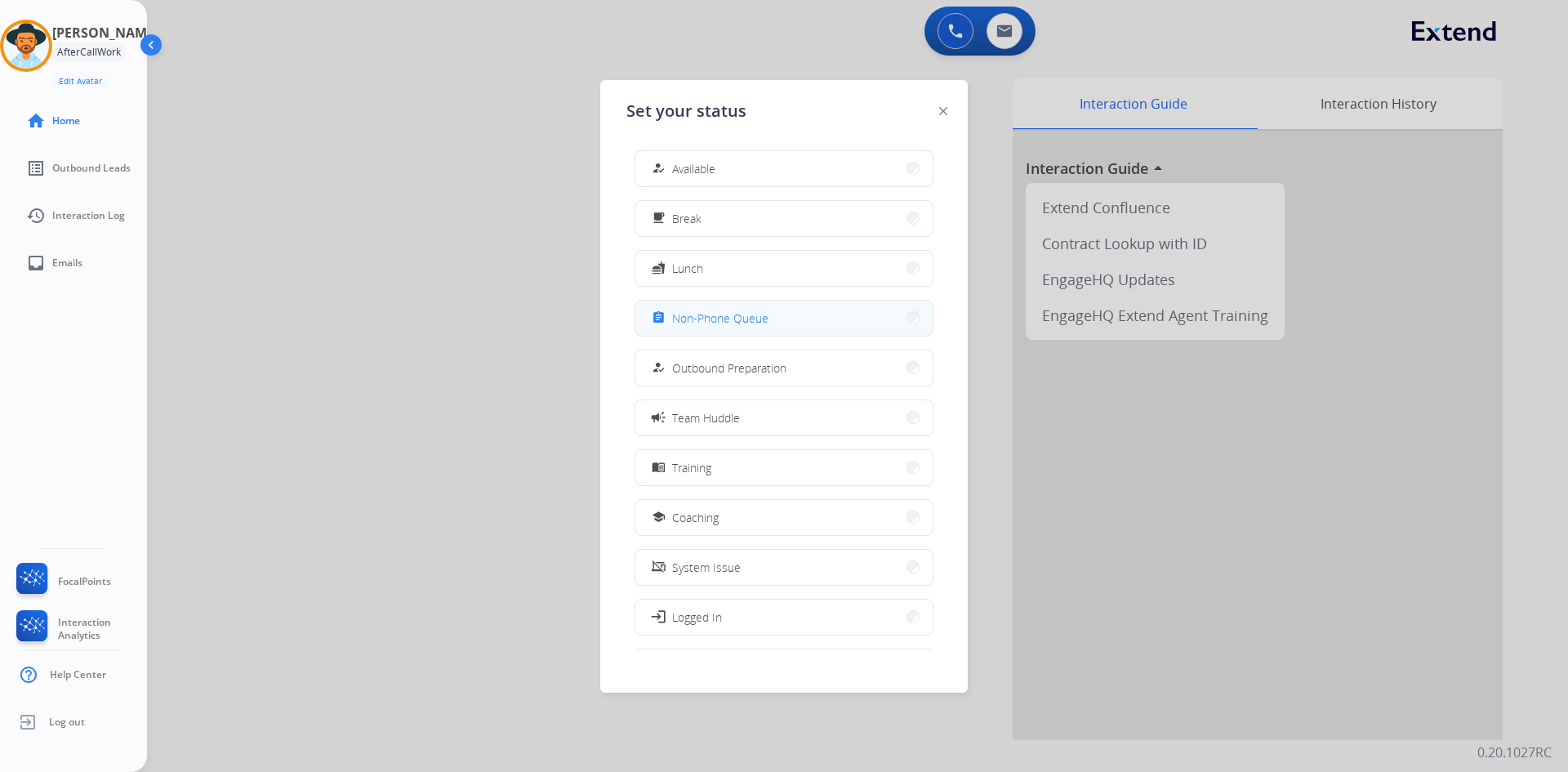
click at [769, 323] on button "assignment Non-Phone Queue" at bounding box center [784, 318] width 298 height 35
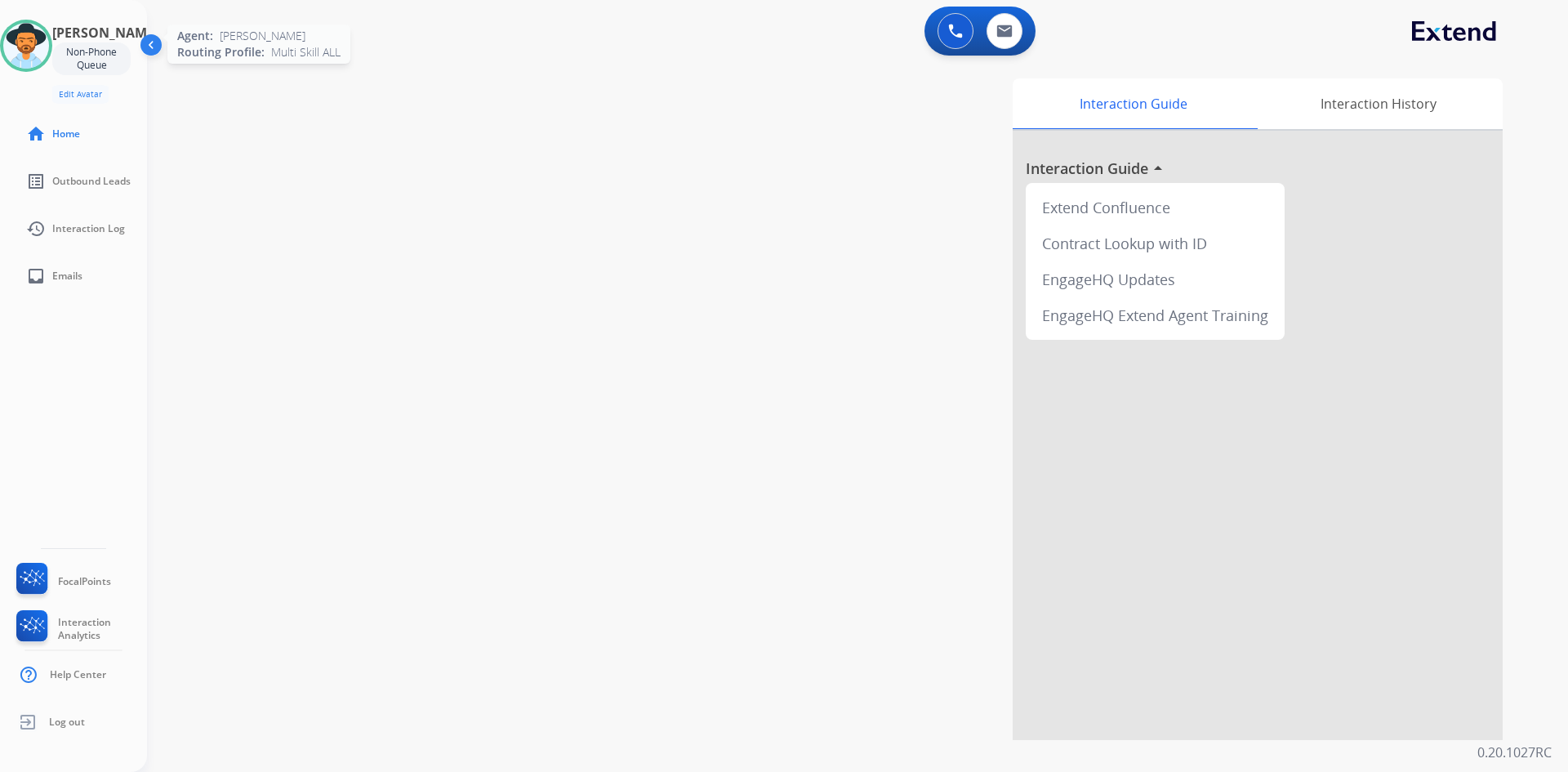
click at [34, 46] on img at bounding box center [26, 46] width 46 height 46
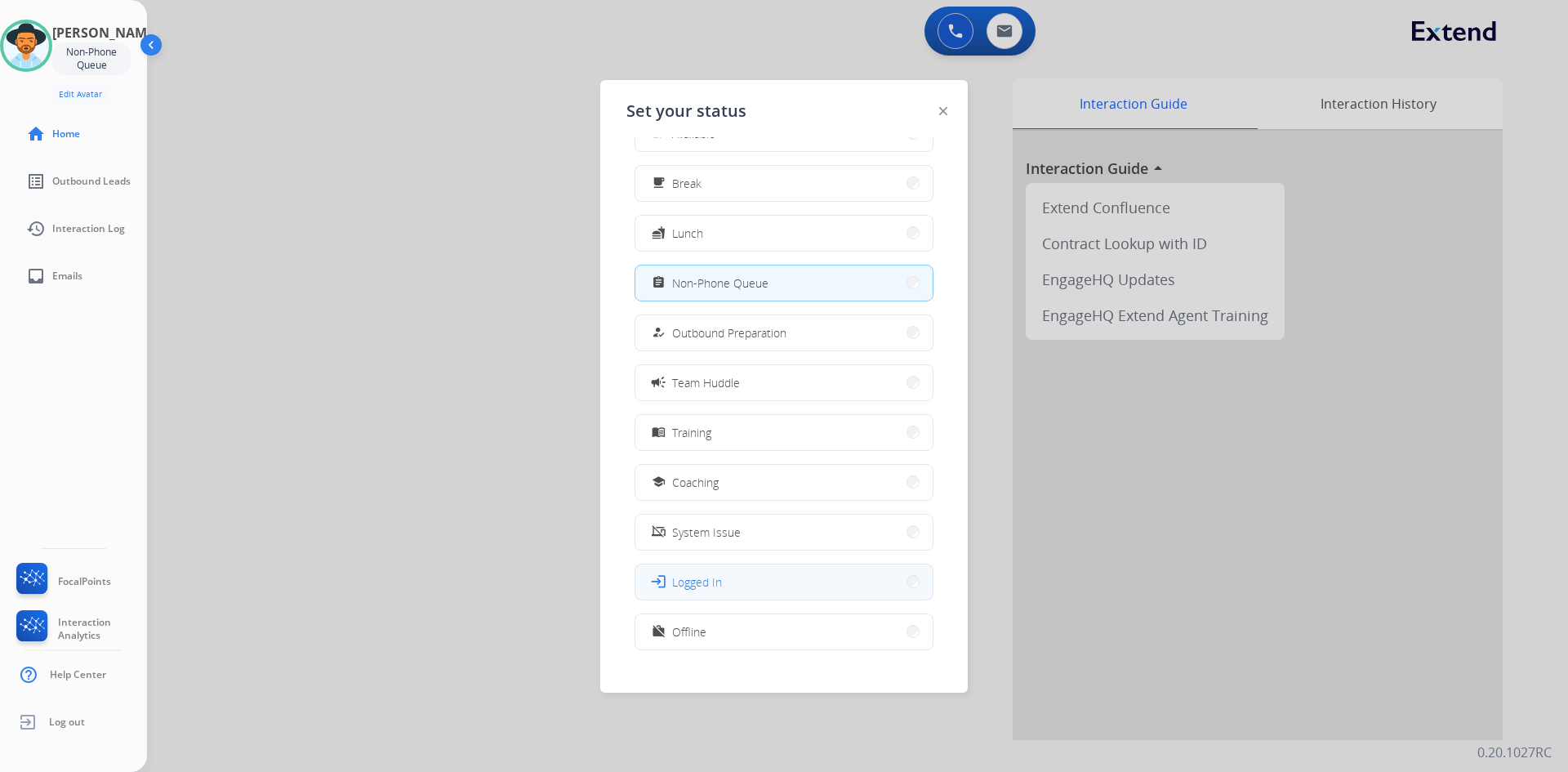
scroll to position [55, 0]
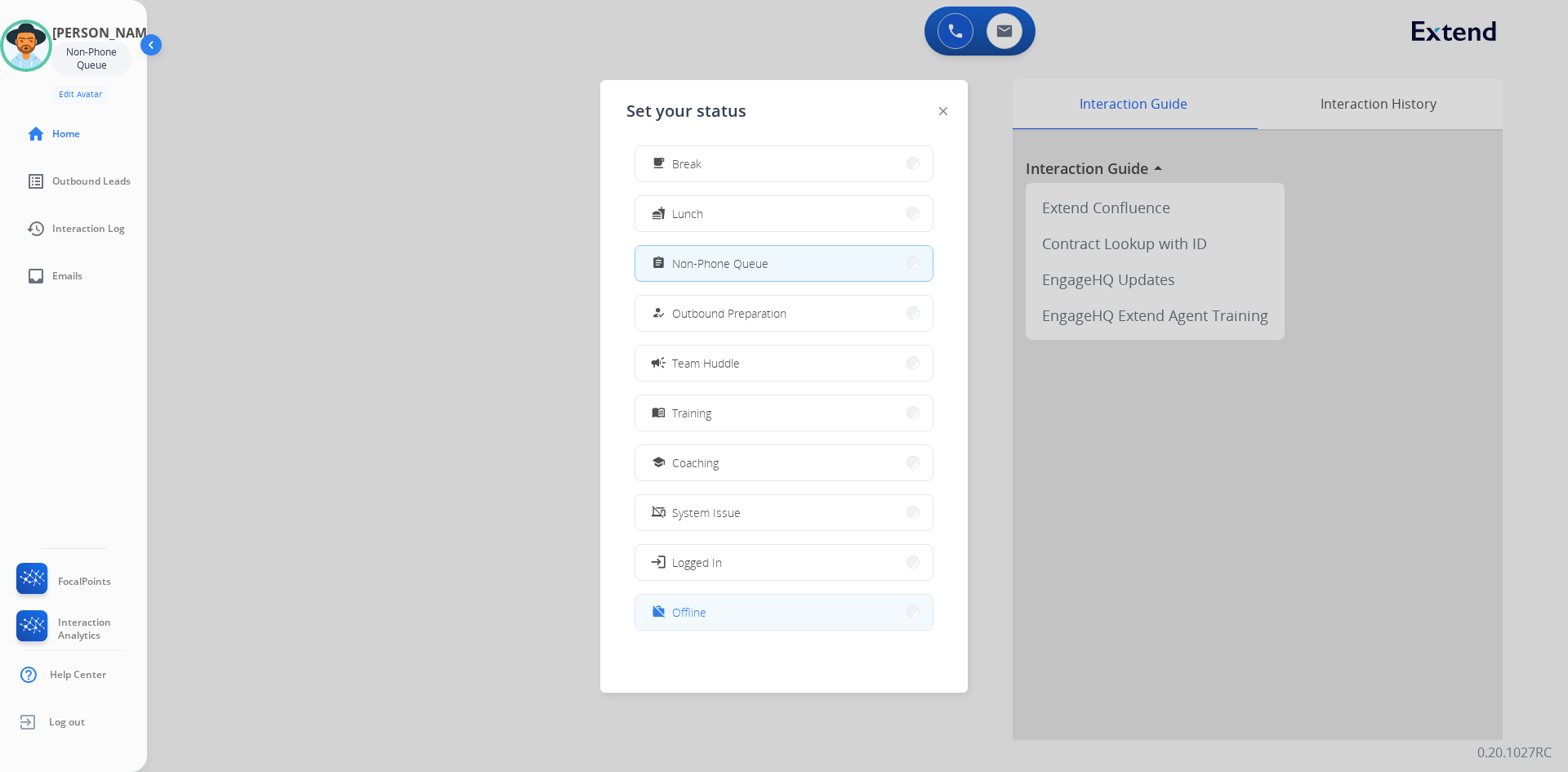
click at [708, 618] on button "work_off Offline" at bounding box center [784, 612] width 298 height 35
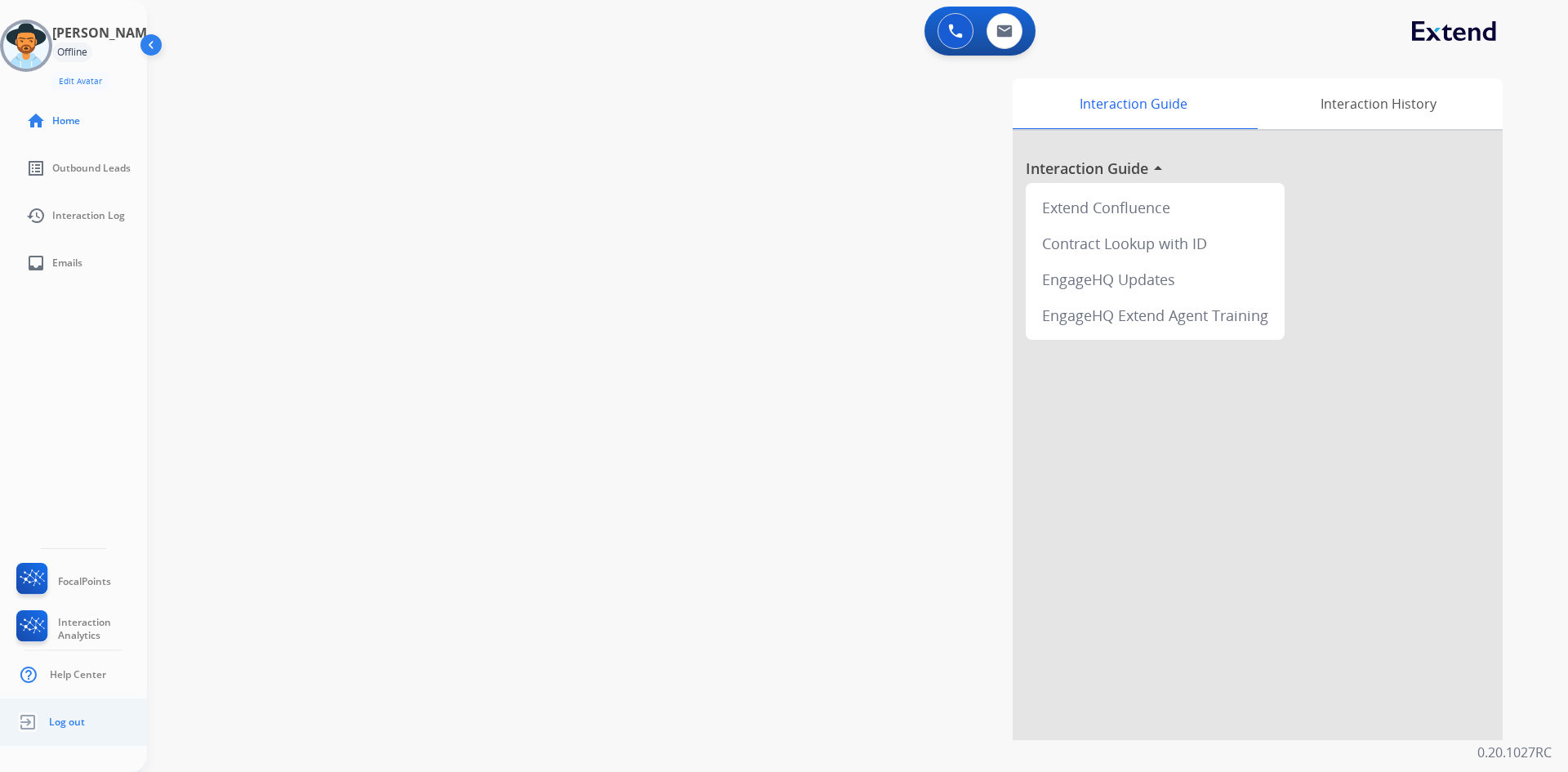
click at [63, 718] on span "Log out" at bounding box center [67, 722] width 36 height 13
